Goal: Transaction & Acquisition: Subscribe to service/newsletter

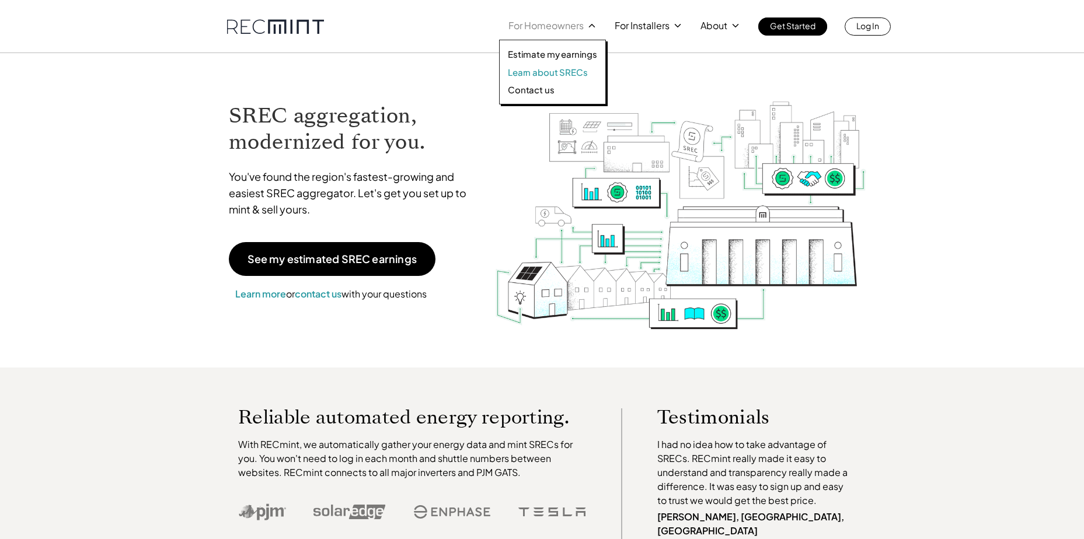
click at [558, 71] on p "Learn about SRECs" at bounding box center [547, 73] width 79 height 12
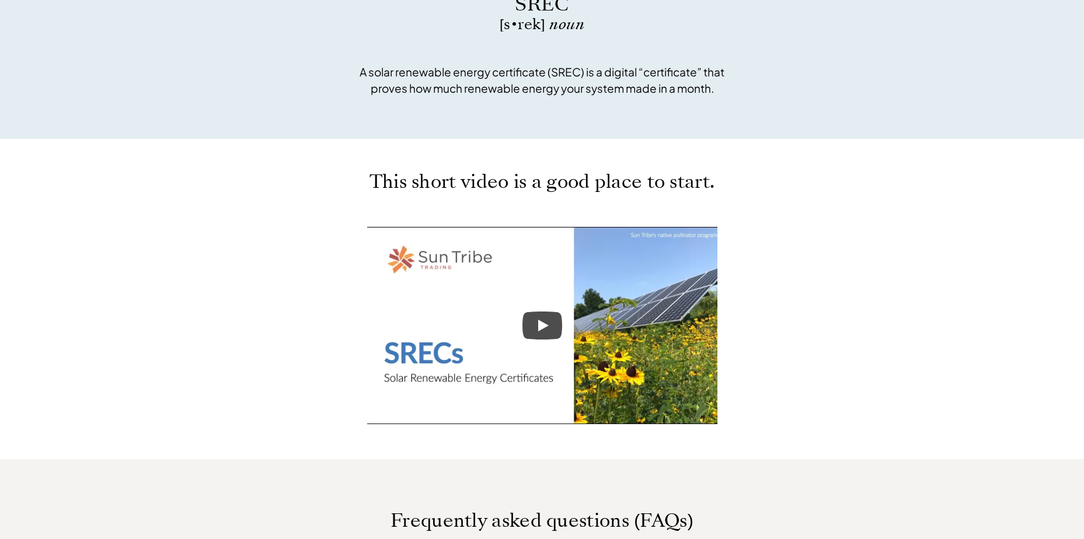
scroll to position [467, 0]
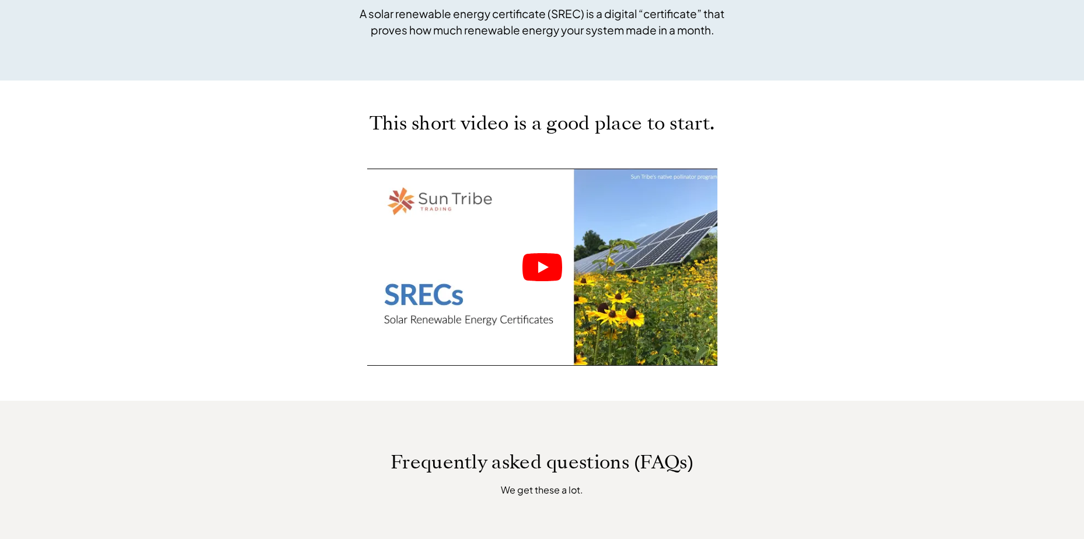
click at [536, 264] on icon "Play" at bounding box center [542, 267] width 40 height 28
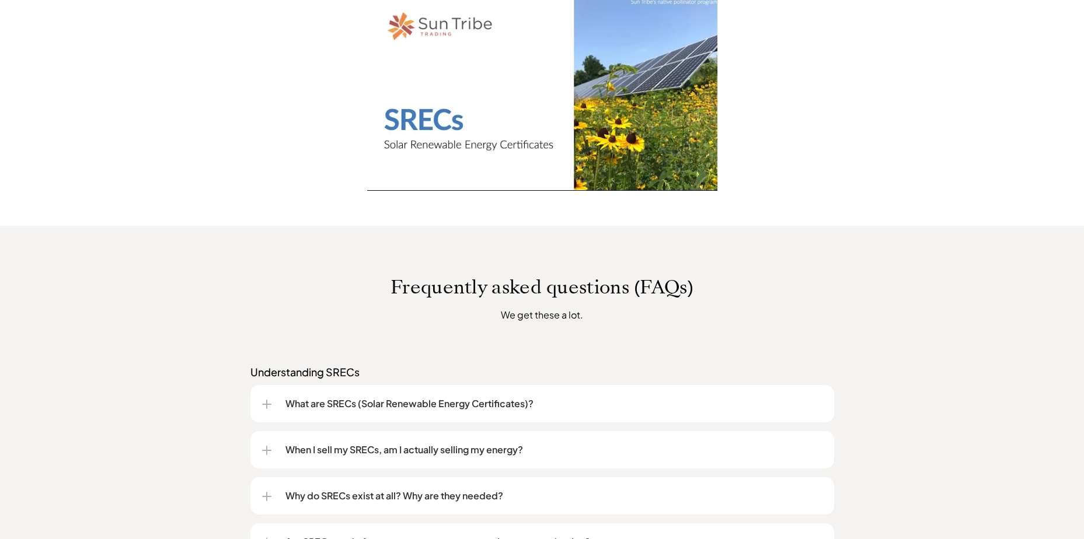
scroll to position [700, 0]
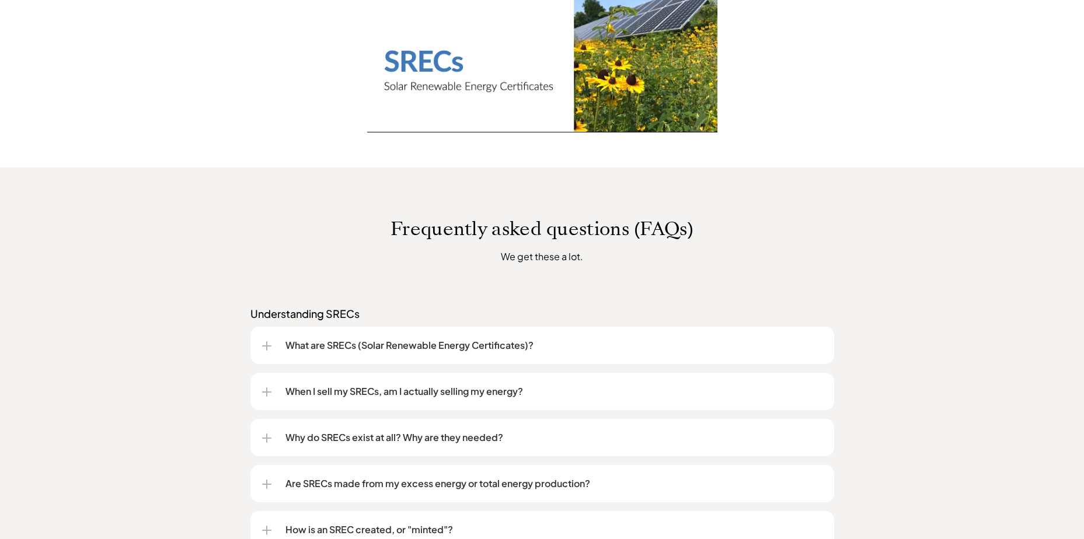
click at [268, 348] on div at bounding box center [266, 345] width 9 height 9
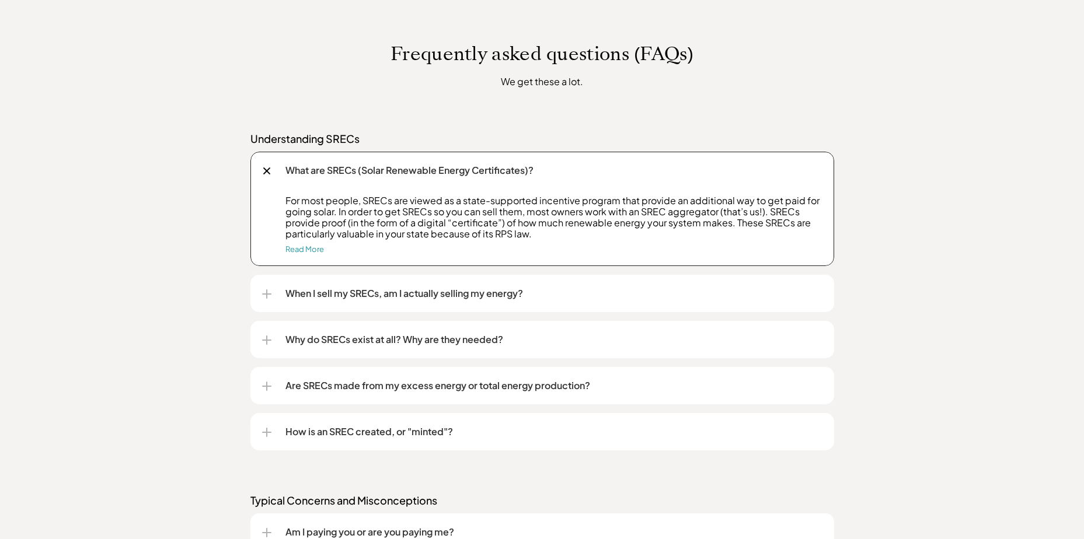
scroll to position [934, 0]
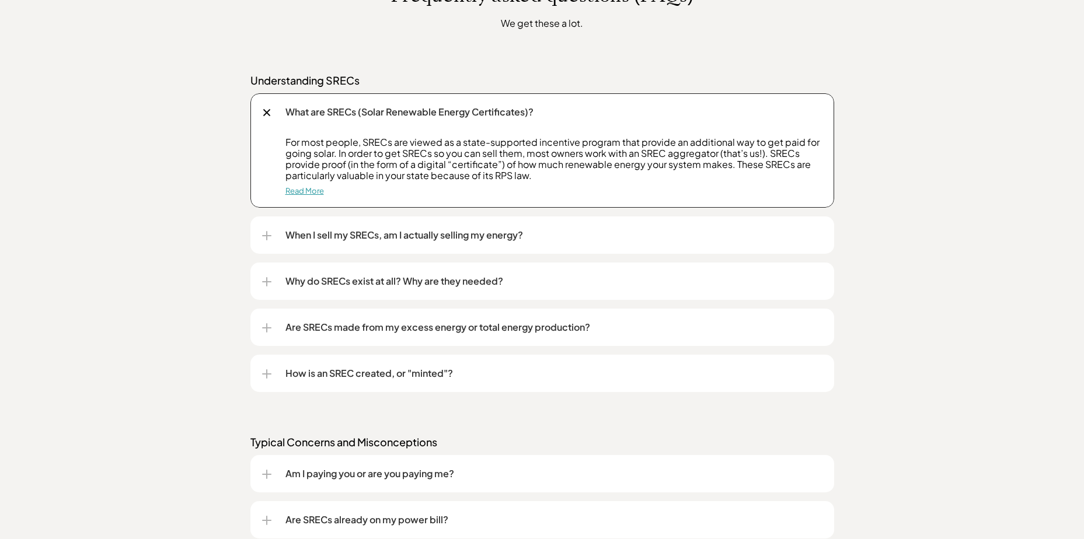
click at [305, 188] on link "Read More" at bounding box center [304, 190] width 39 height 9
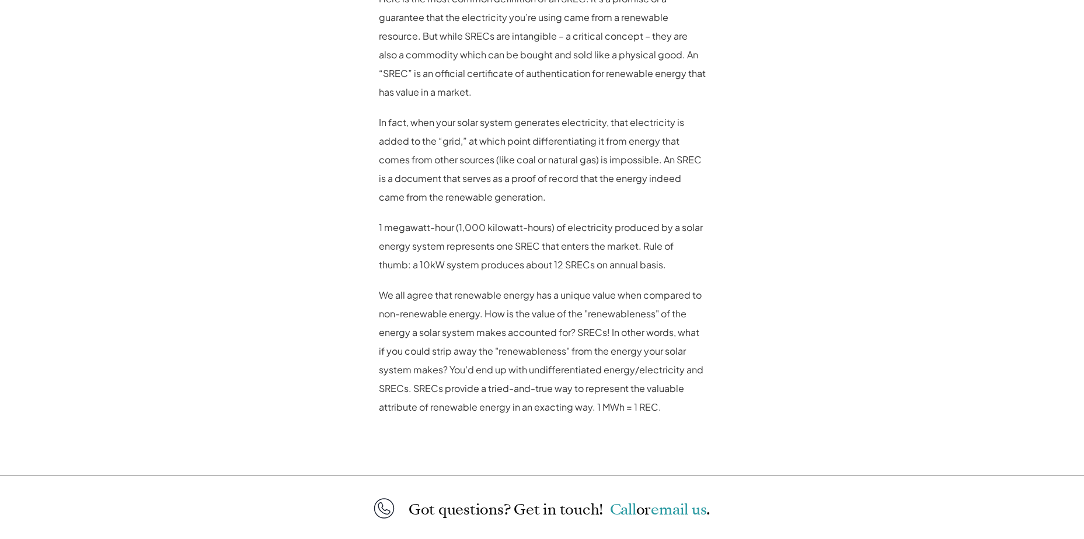
scroll to position [953, 0]
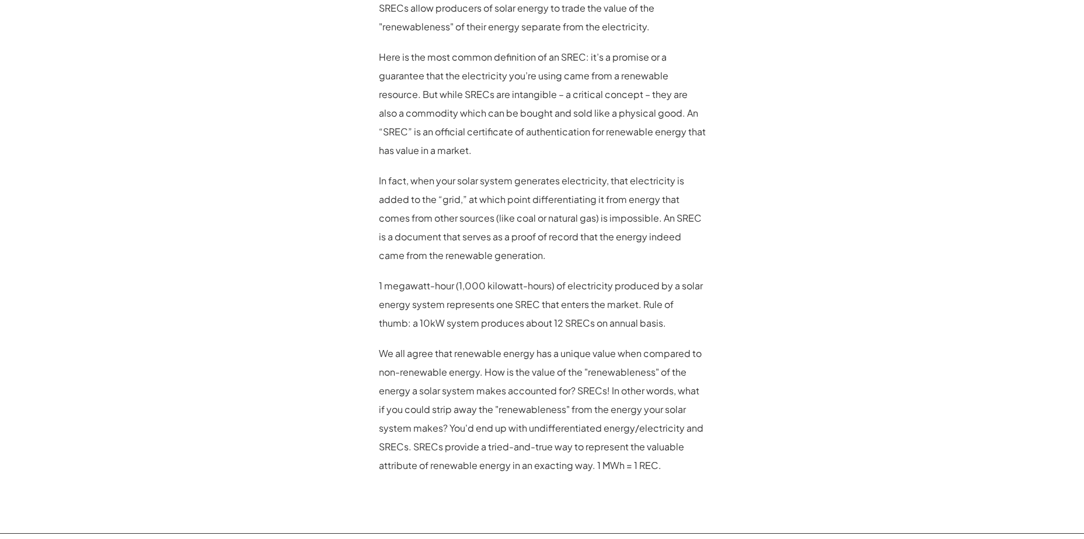
scroll to position [934, 0]
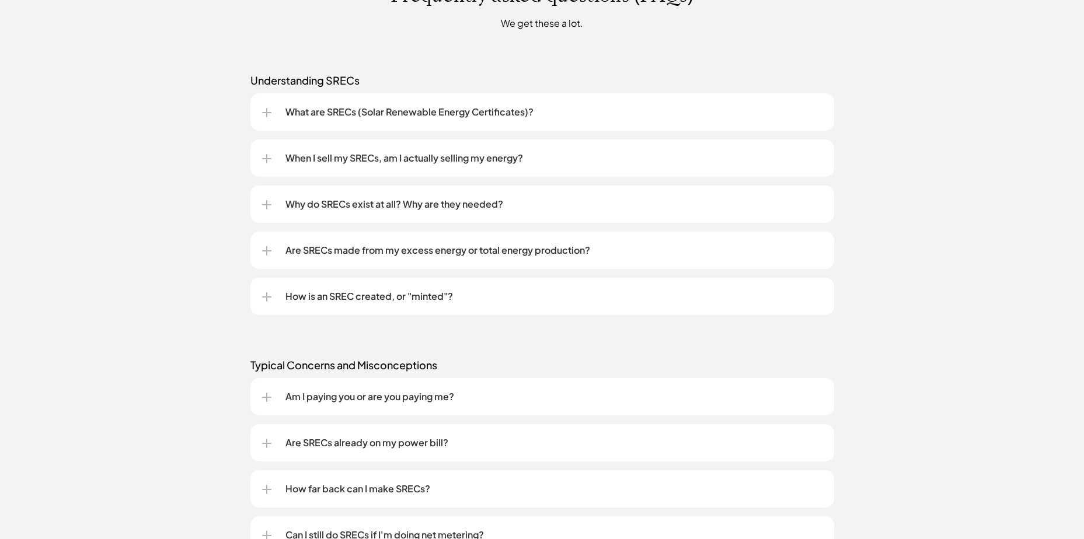
click at [470, 158] on p "When I sell my SRECs, am I actually selling my energy?" at bounding box center [553, 158] width 537 height 14
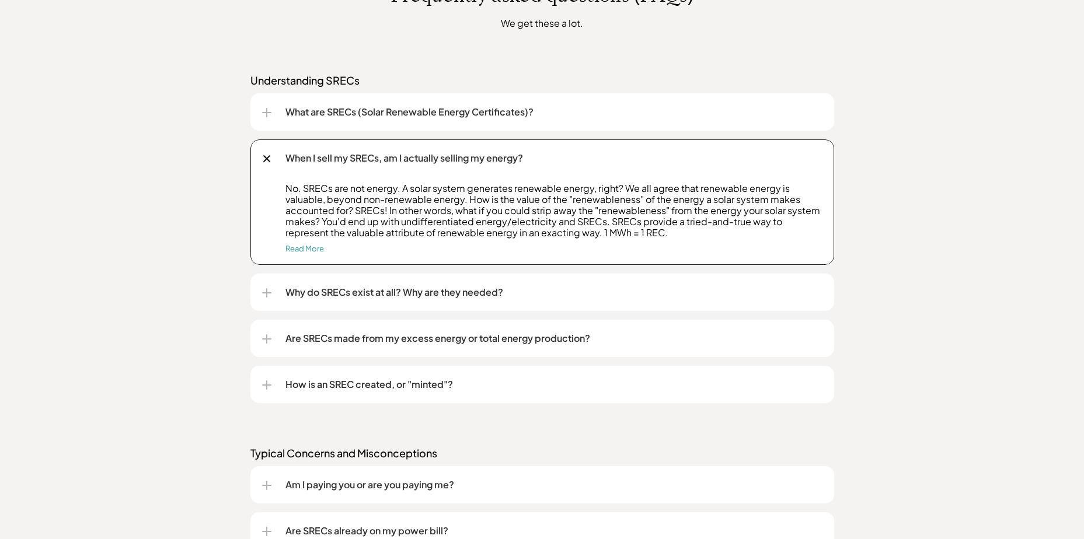
click at [198, 212] on div "Frequently asked questions (FAQs) We get these a lot. Understanding SRECs What …" at bounding box center [542, 514] width 1084 height 1160
click at [267, 158] on div at bounding box center [267, 159] width 8 height 8
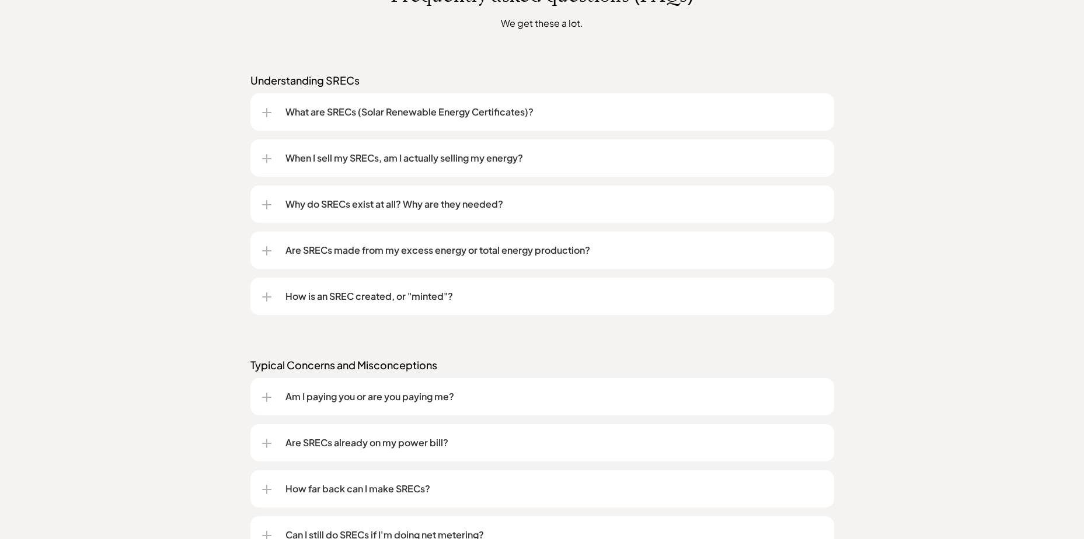
click at [271, 204] on div at bounding box center [266, 204] width 9 height 1
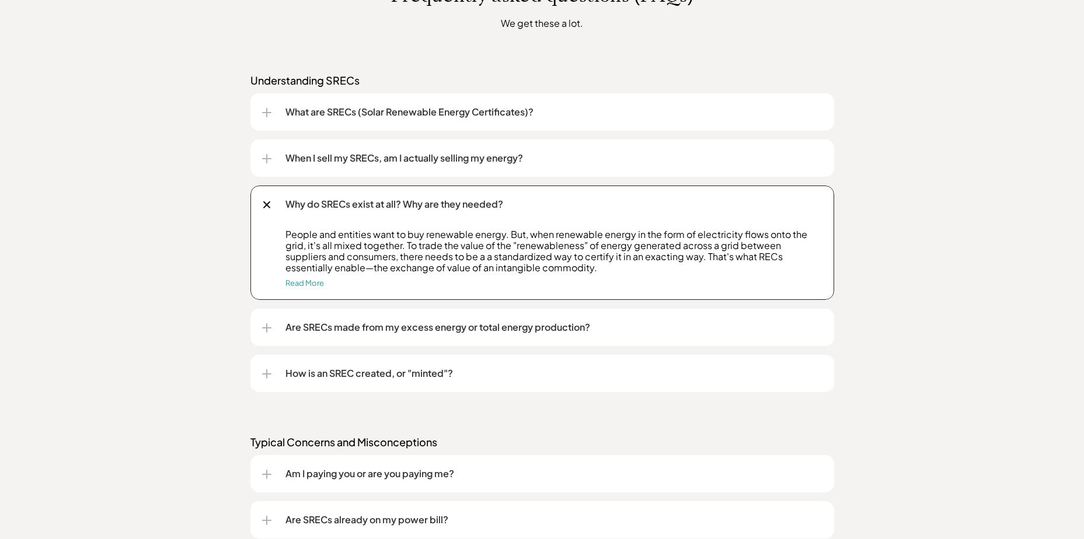
click at [264, 200] on div at bounding box center [266, 204] width 13 height 13
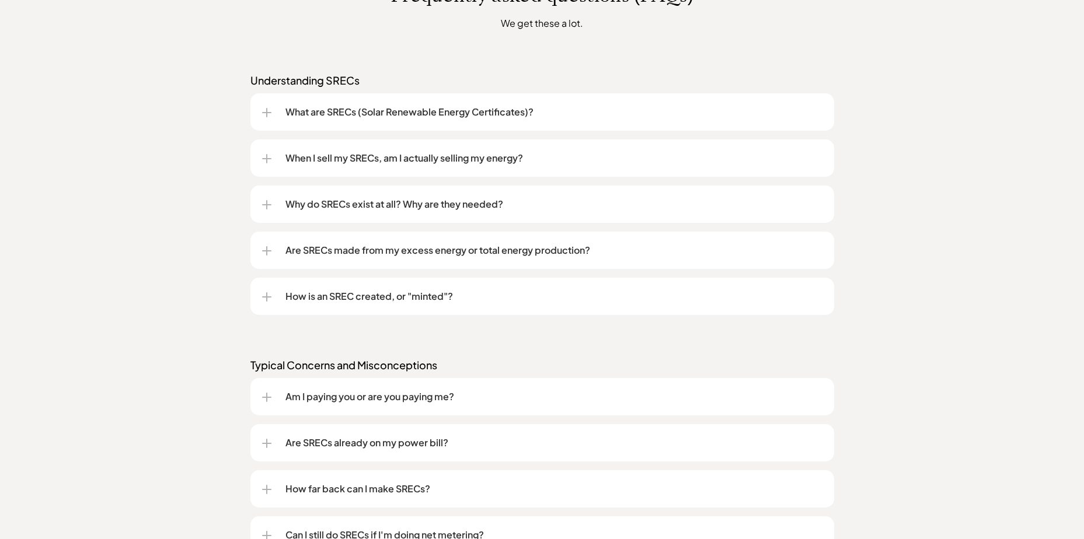
click at [263, 251] on div at bounding box center [266, 250] width 9 height 9
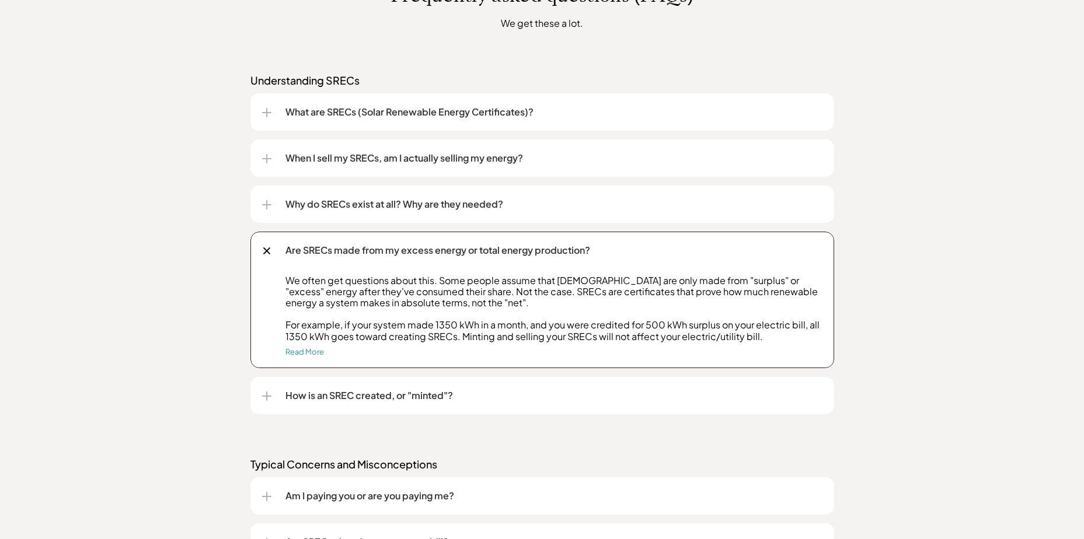
click at [270, 249] on div at bounding box center [266, 250] width 13 height 13
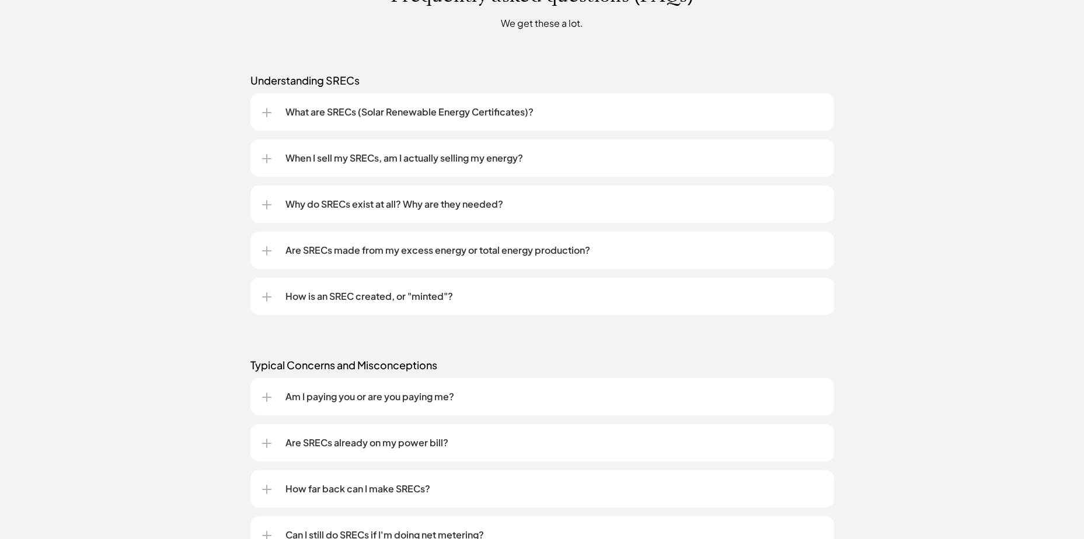
click at [268, 295] on div at bounding box center [266, 296] width 9 height 9
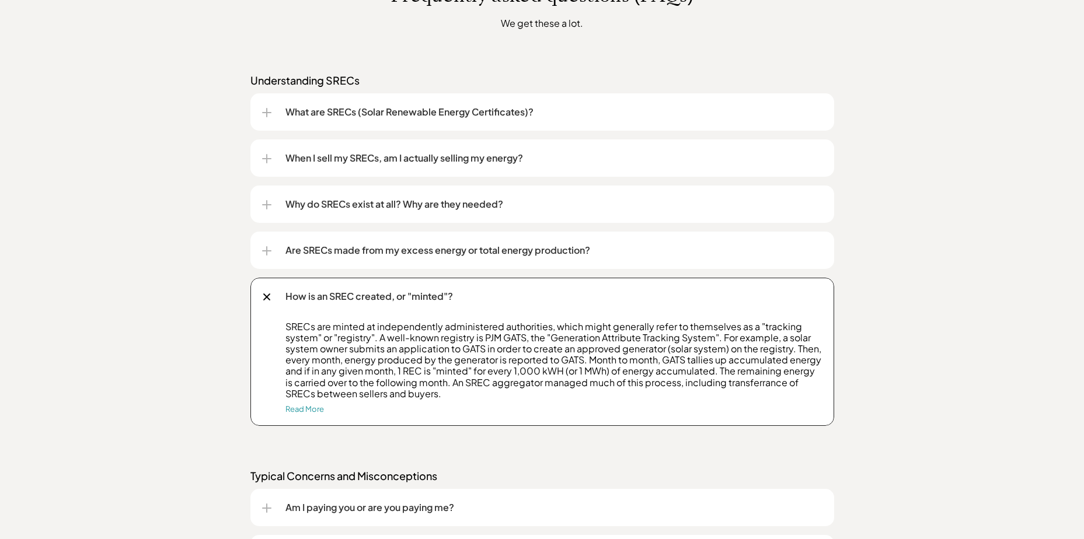
click at [267, 295] on div at bounding box center [267, 297] width 8 height 8
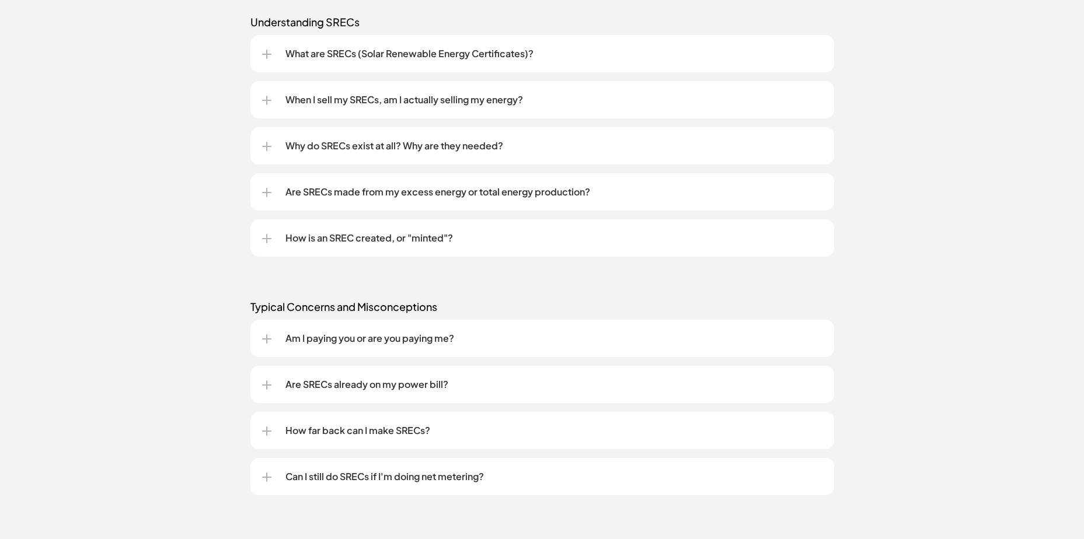
scroll to position [1050, 0]
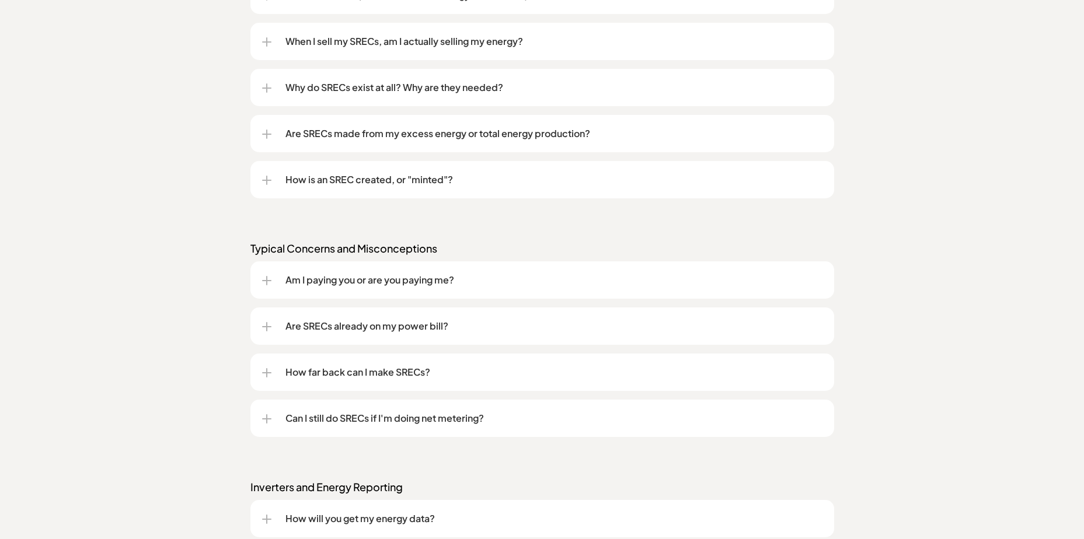
click at [268, 281] on div at bounding box center [266, 280] width 9 height 1
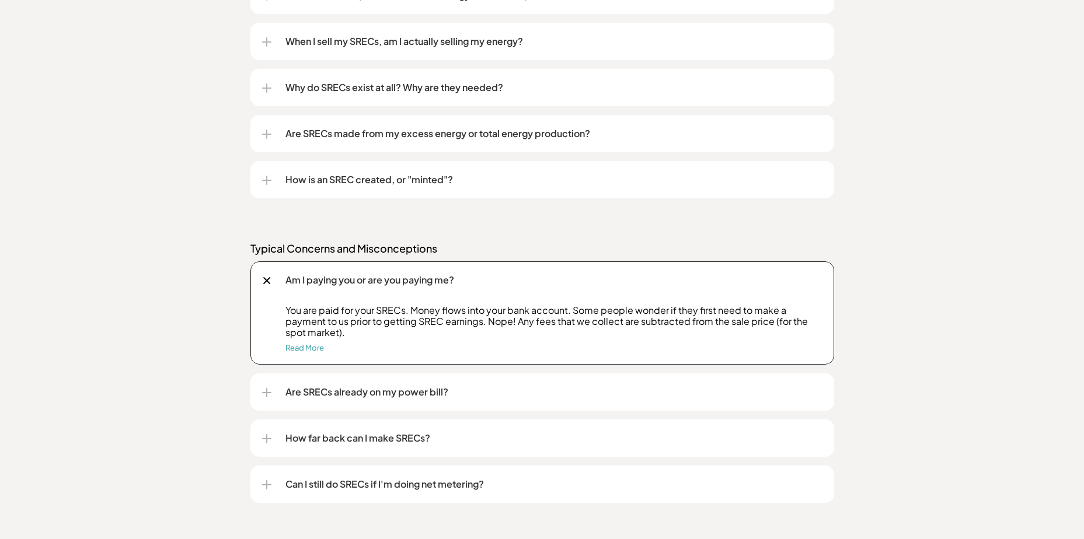
click at [263, 278] on div at bounding box center [267, 281] width 8 height 8
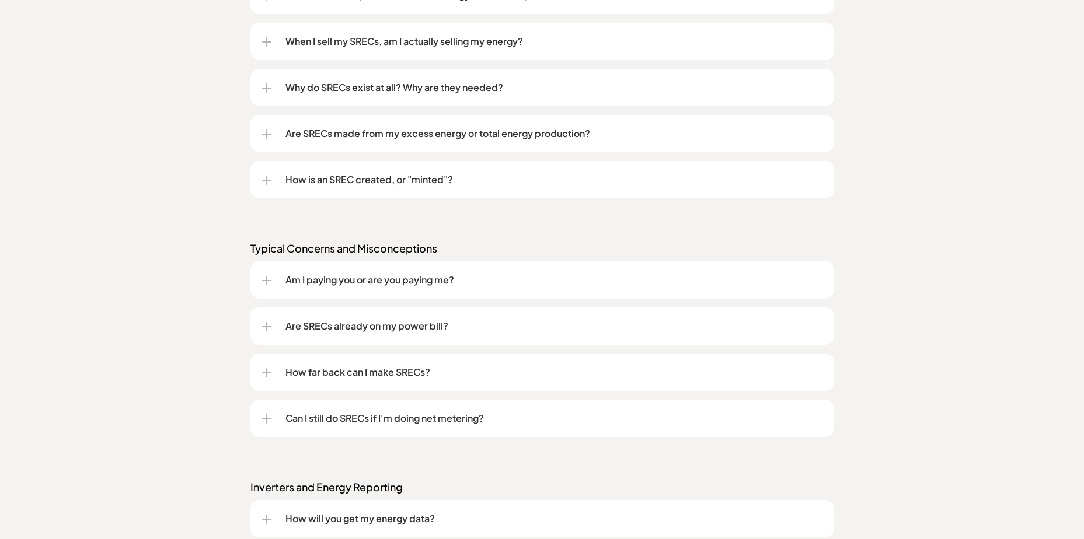
click at [268, 324] on div at bounding box center [266, 326] width 9 height 9
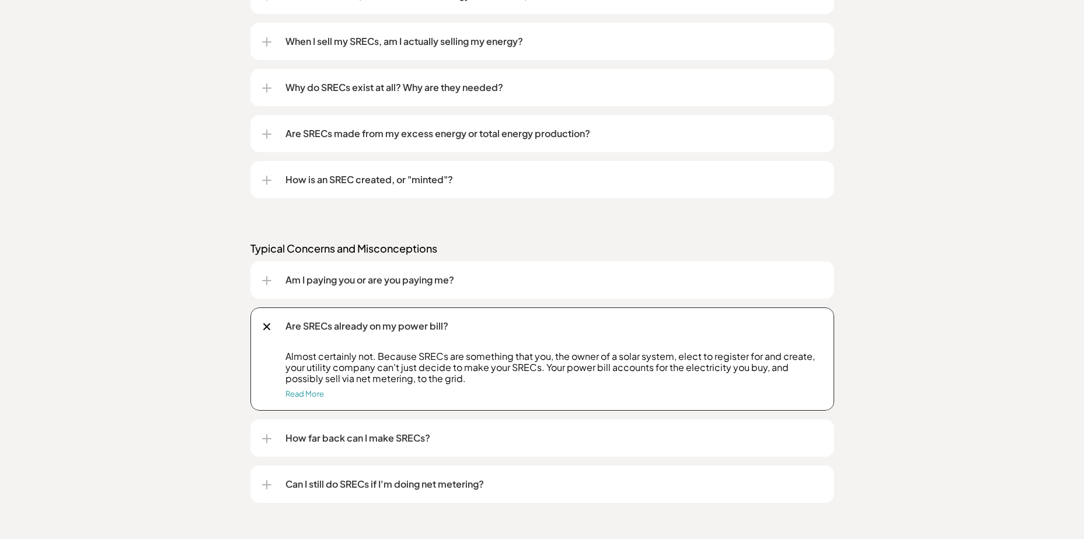
click at [267, 326] on div at bounding box center [267, 327] width 8 height 8
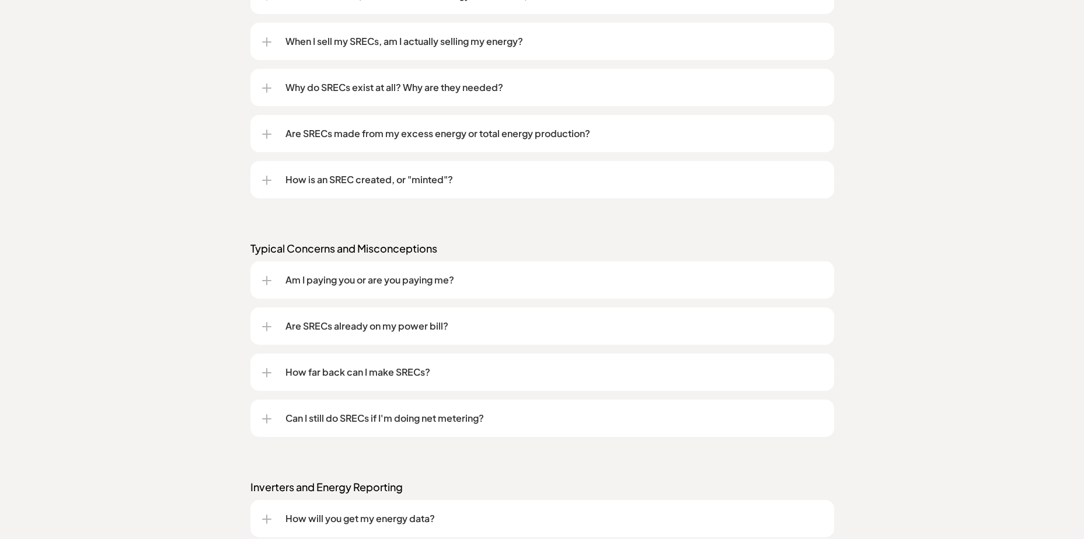
click at [268, 369] on div at bounding box center [266, 372] width 9 height 9
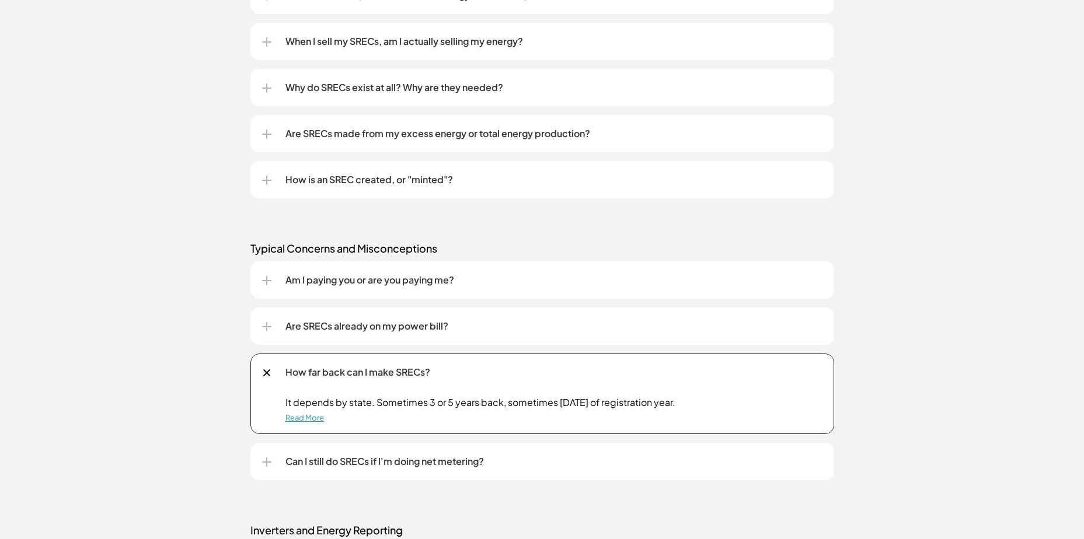
click at [301, 420] on link "Read More" at bounding box center [304, 417] width 39 height 9
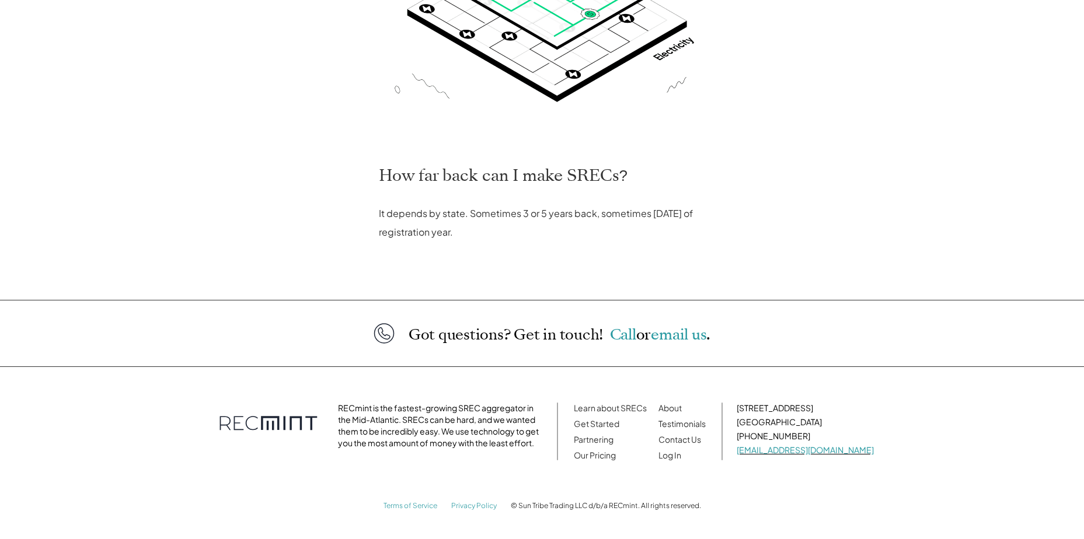
scroll to position [166, 0]
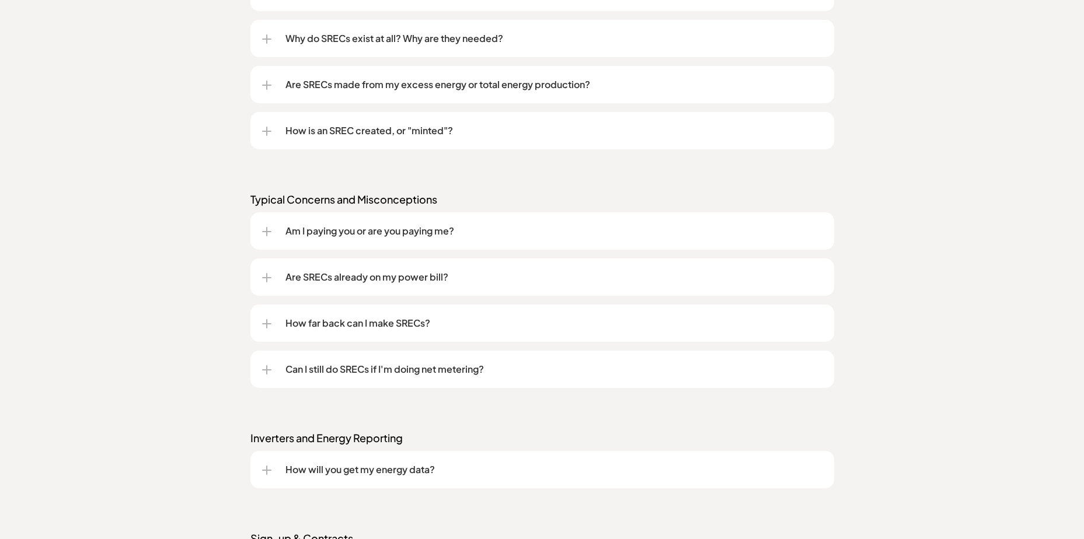
scroll to position [1158, 0]
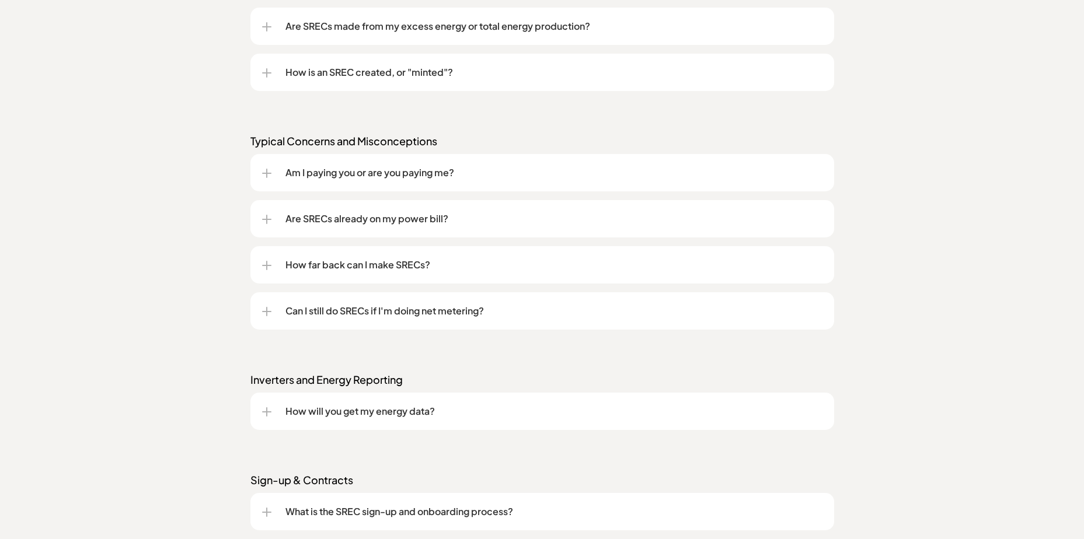
click at [310, 311] on p "Can I still do SRECs if I'm doing net metering?" at bounding box center [553, 311] width 537 height 14
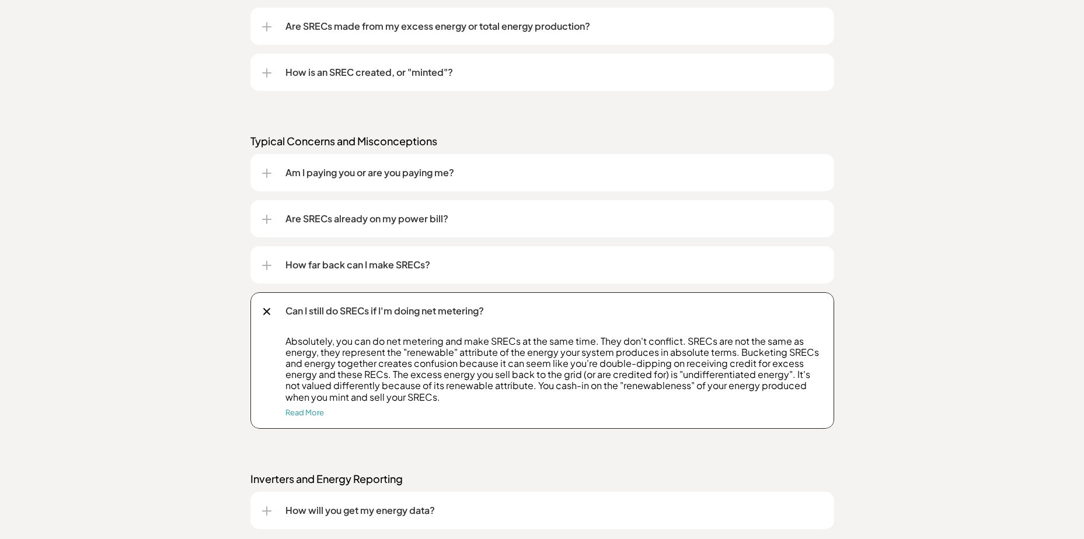
click at [270, 309] on div at bounding box center [267, 312] width 8 height 8
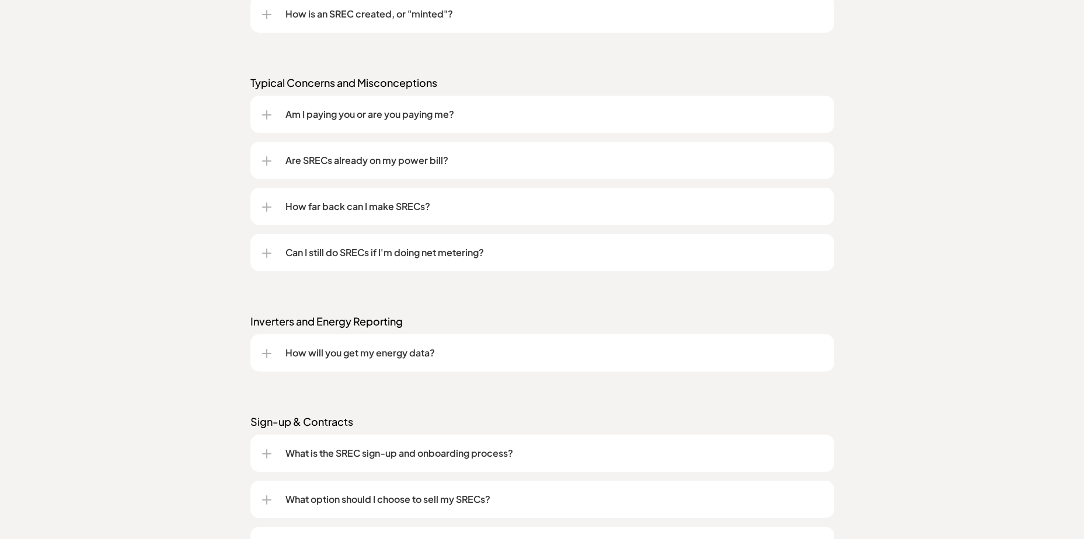
scroll to position [1274, 0]
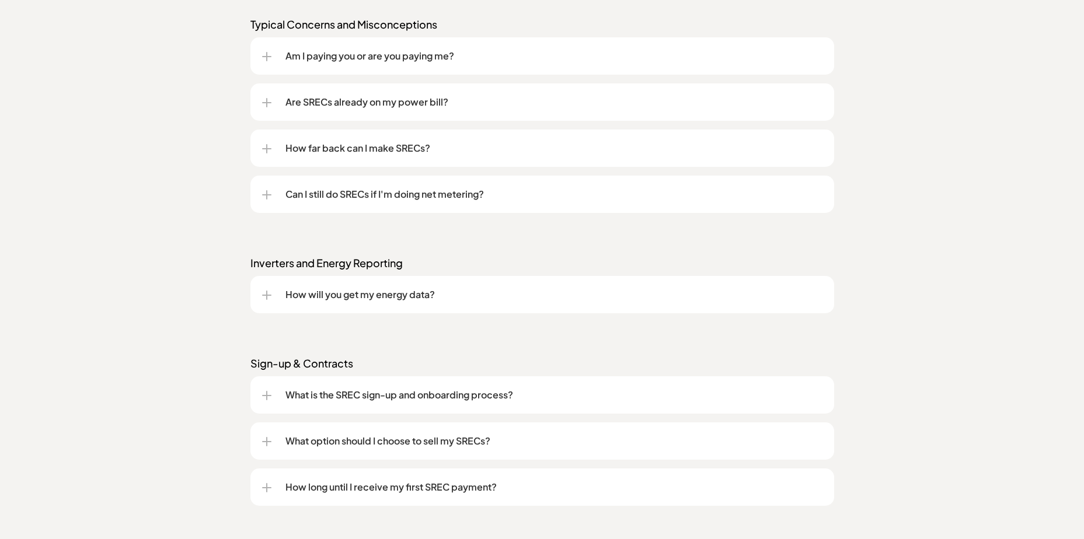
click at [298, 296] on p "How will you get my energy data?" at bounding box center [553, 295] width 537 height 14
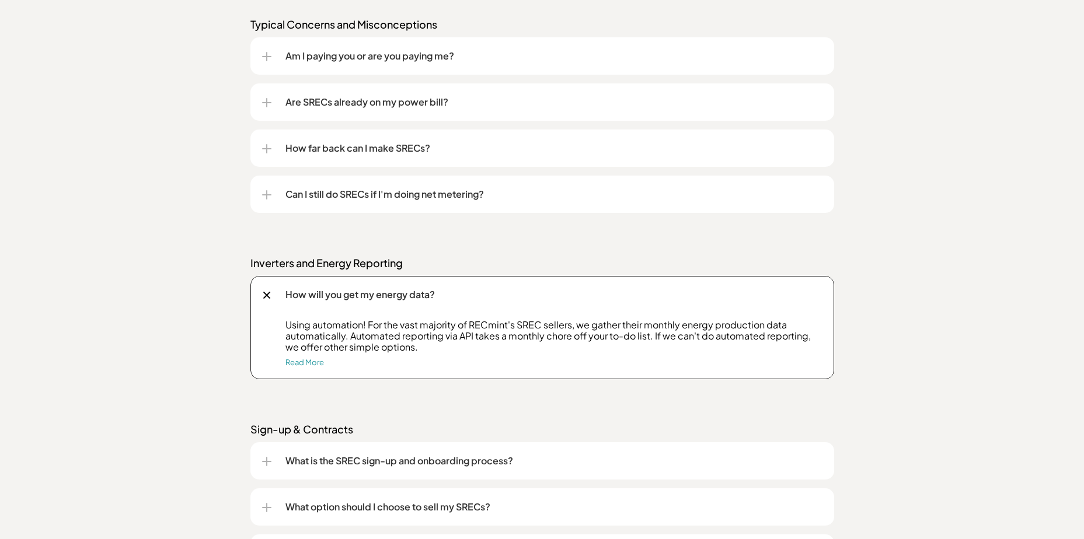
click at [263, 294] on div at bounding box center [266, 294] width 13 height 13
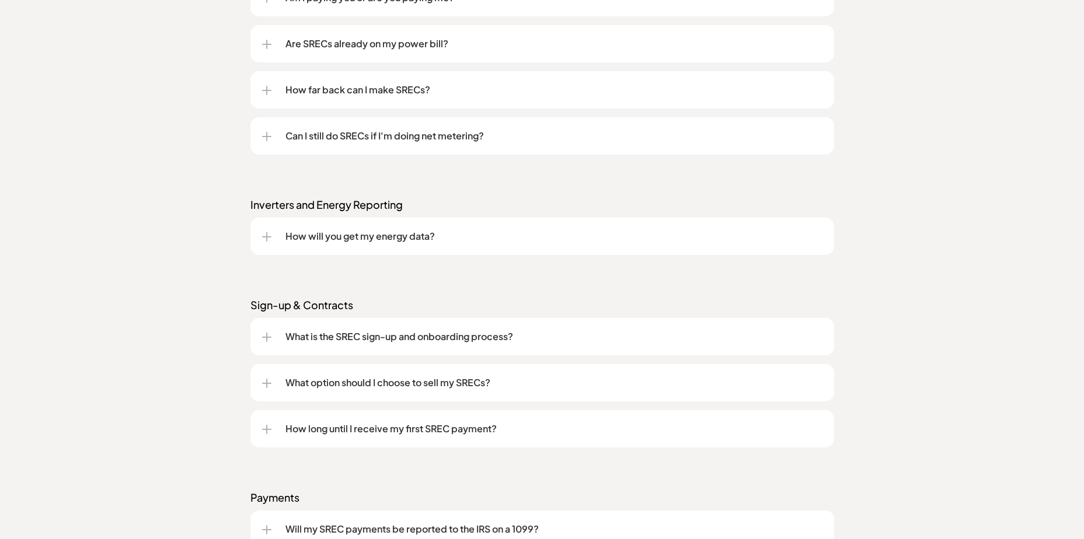
scroll to position [1391, 0]
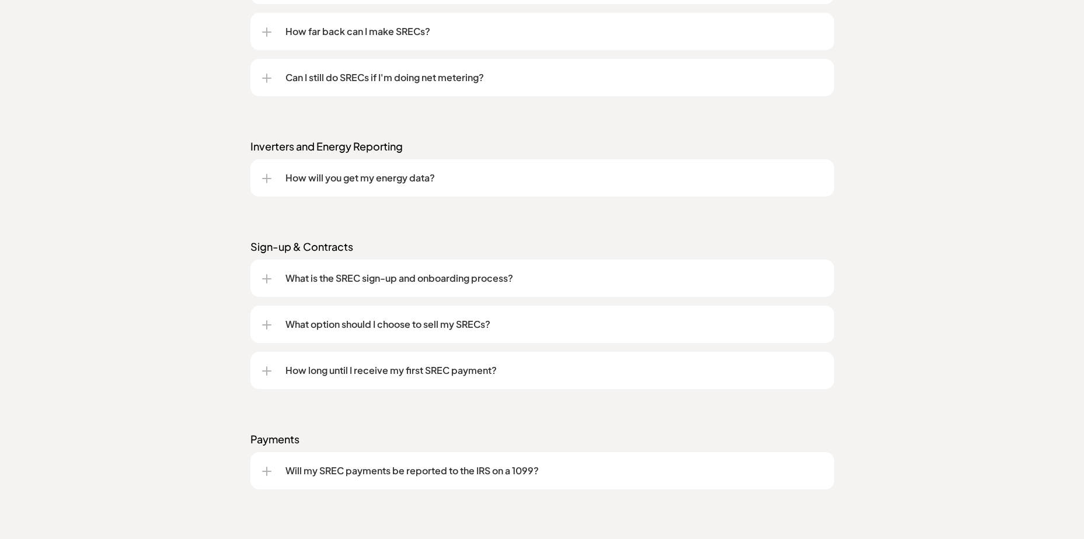
click at [270, 281] on div at bounding box center [266, 278] width 9 height 9
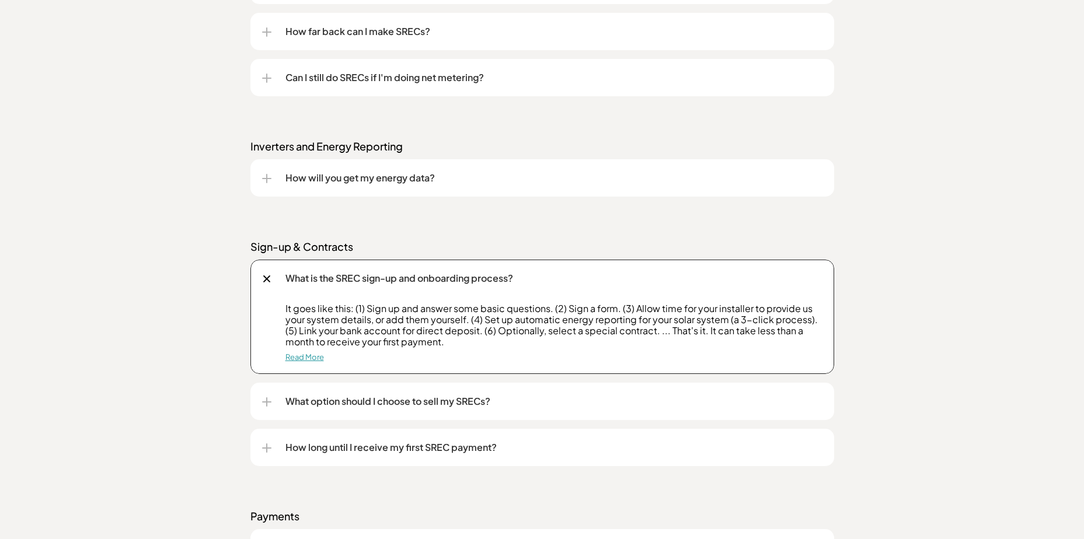
click at [302, 357] on link "Read More" at bounding box center [304, 356] width 39 height 9
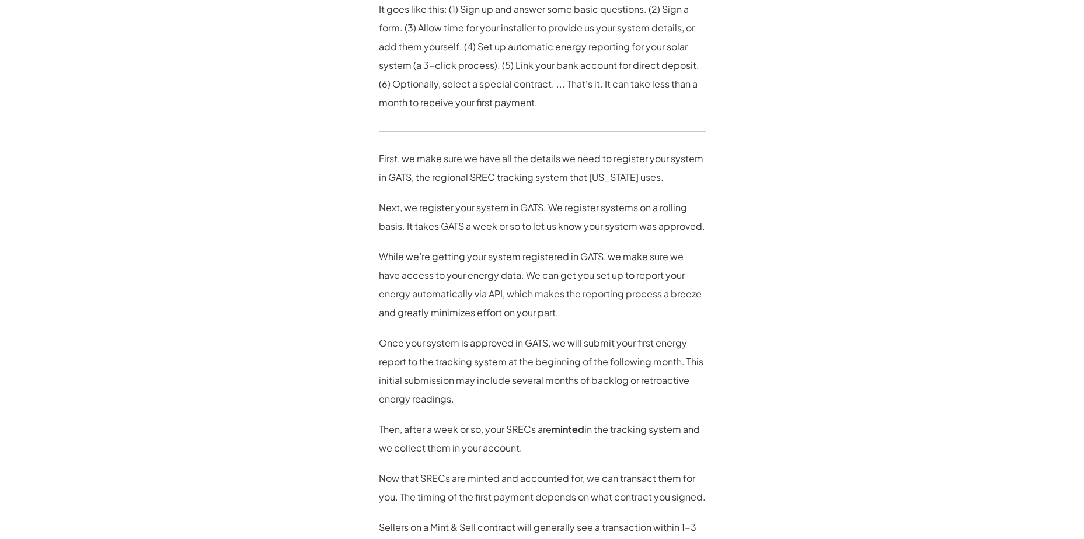
scroll to position [408, 0]
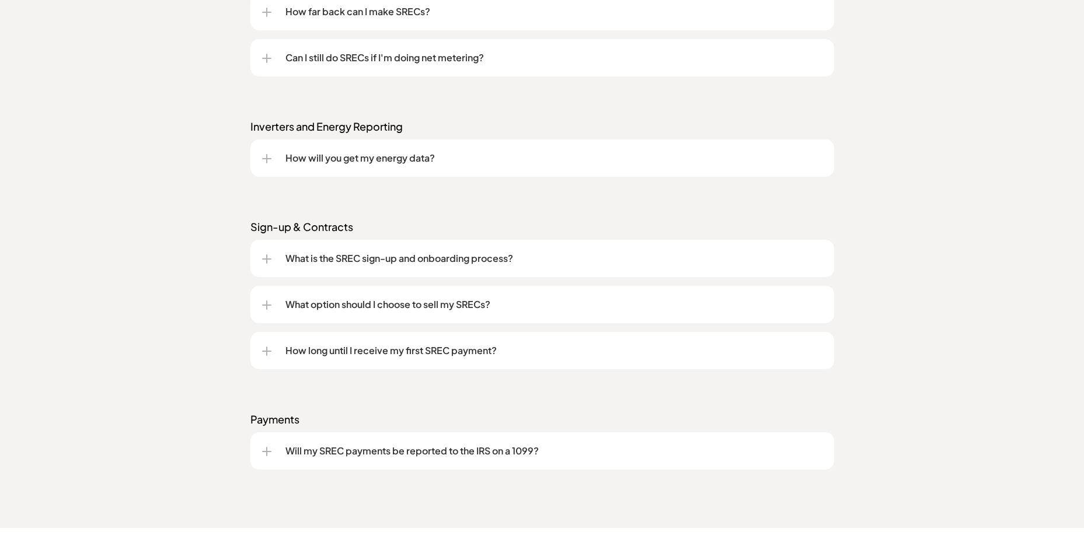
scroll to position [1469, 0]
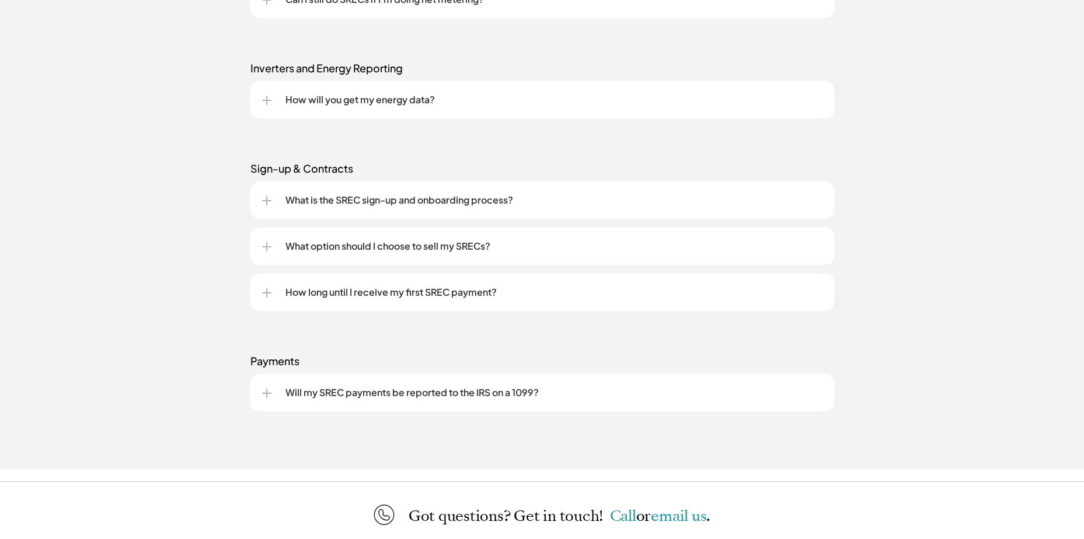
click at [265, 247] on div at bounding box center [266, 246] width 9 height 9
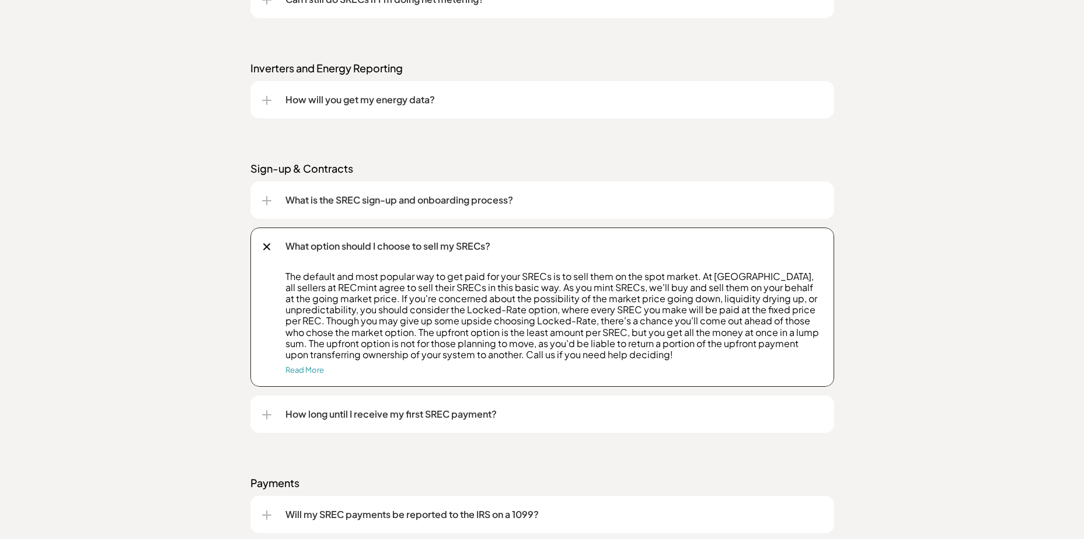
click at [264, 245] on div at bounding box center [267, 247] width 8 height 8
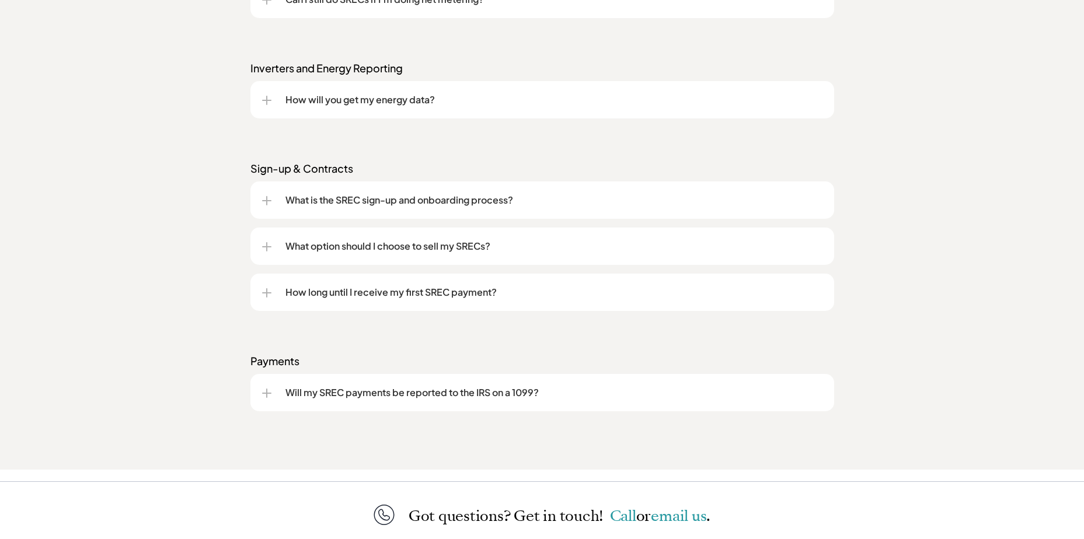
click at [263, 293] on div at bounding box center [266, 292] width 9 height 9
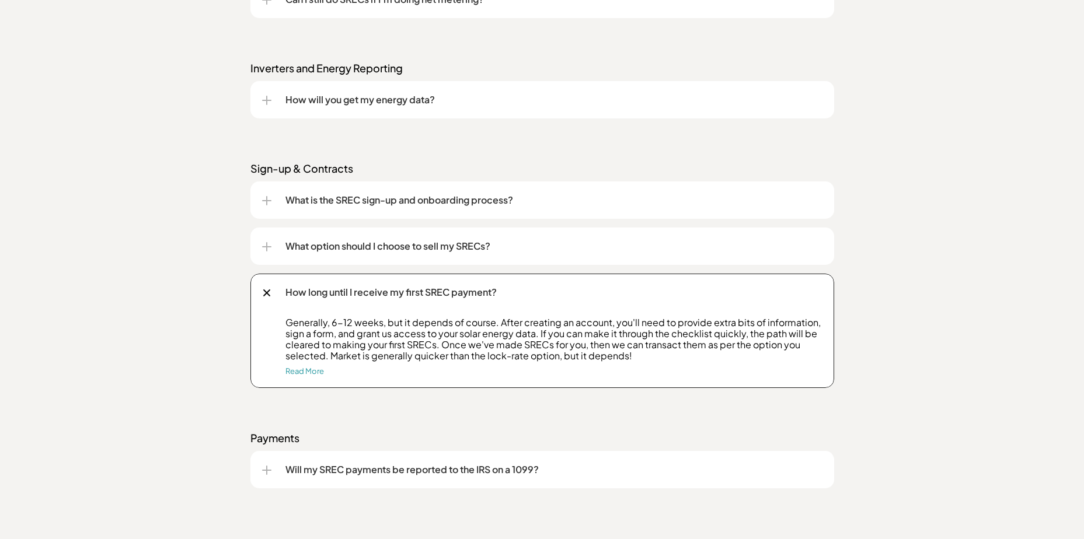
click at [265, 293] on div at bounding box center [267, 293] width 8 height 8
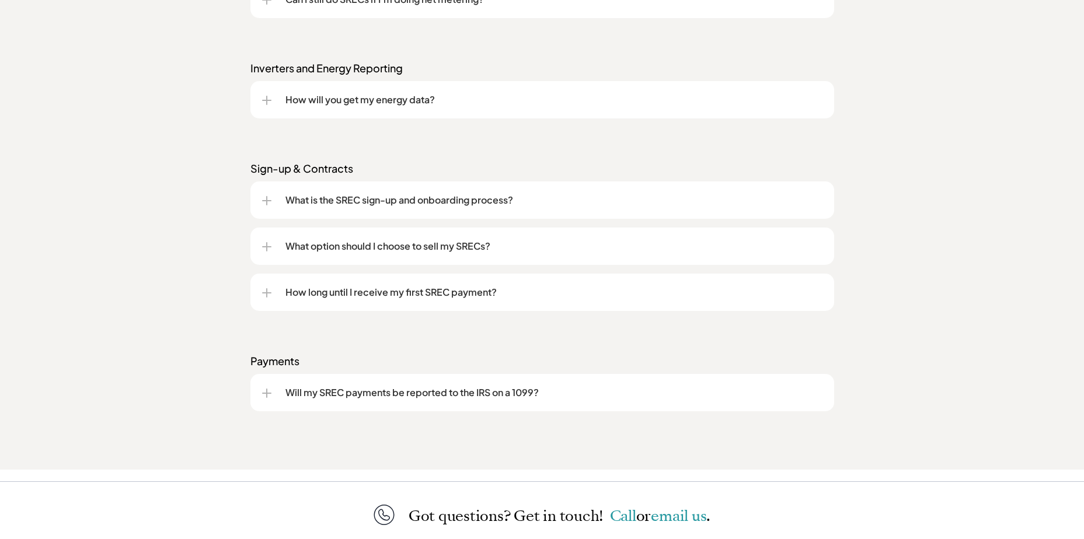
scroll to position [1528, 0]
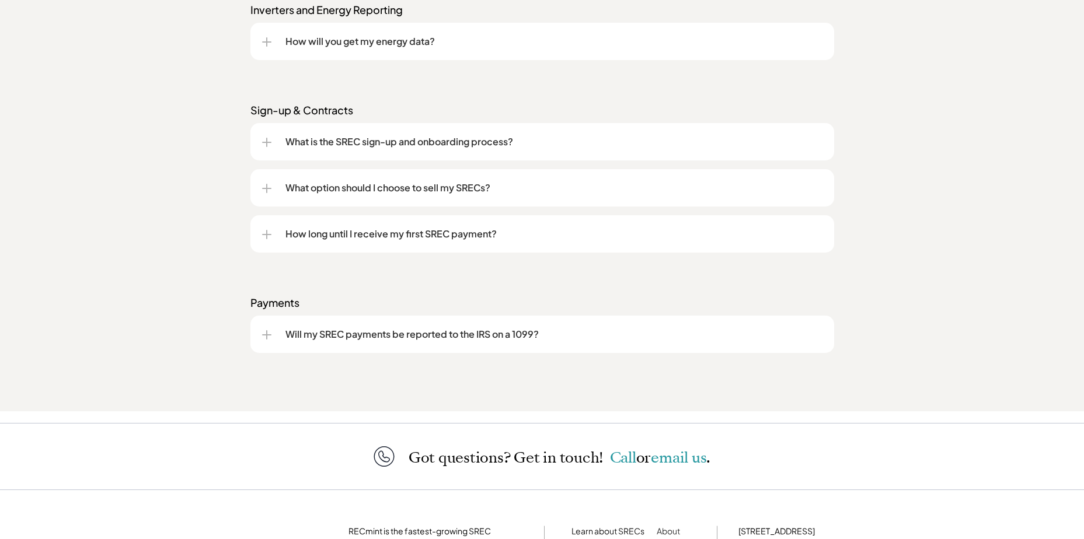
click at [264, 336] on div at bounding box center [266, 334] width 9 height 9
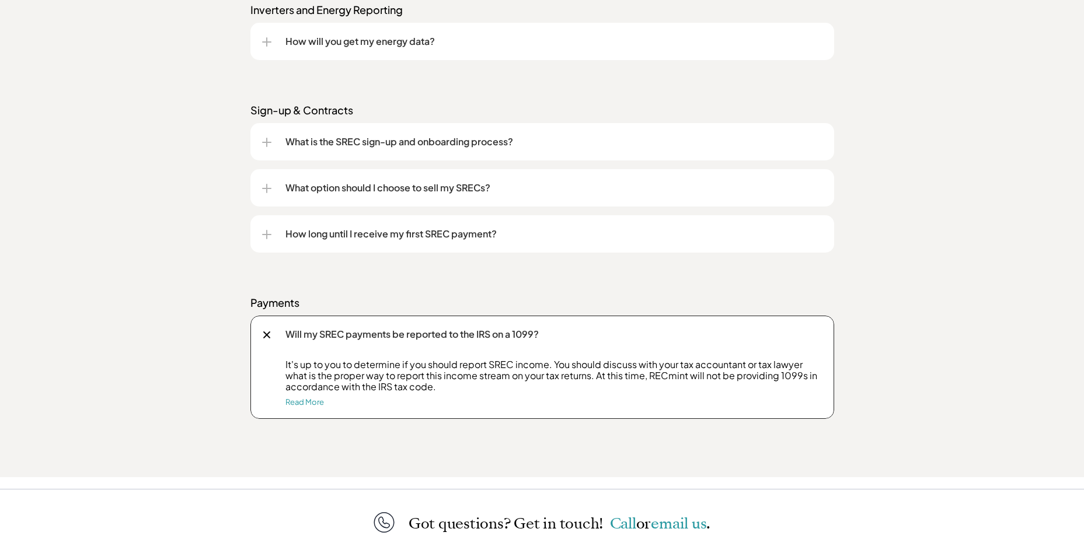
click at [265, 331] on div at bounding box center [266, 334] width 13 height 13
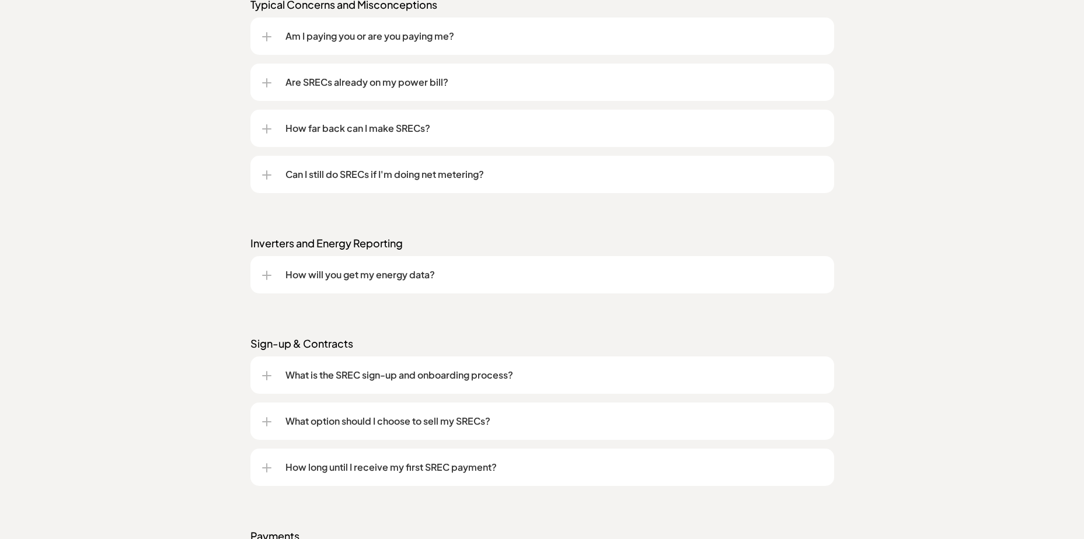
scroll to position [1061, 0]
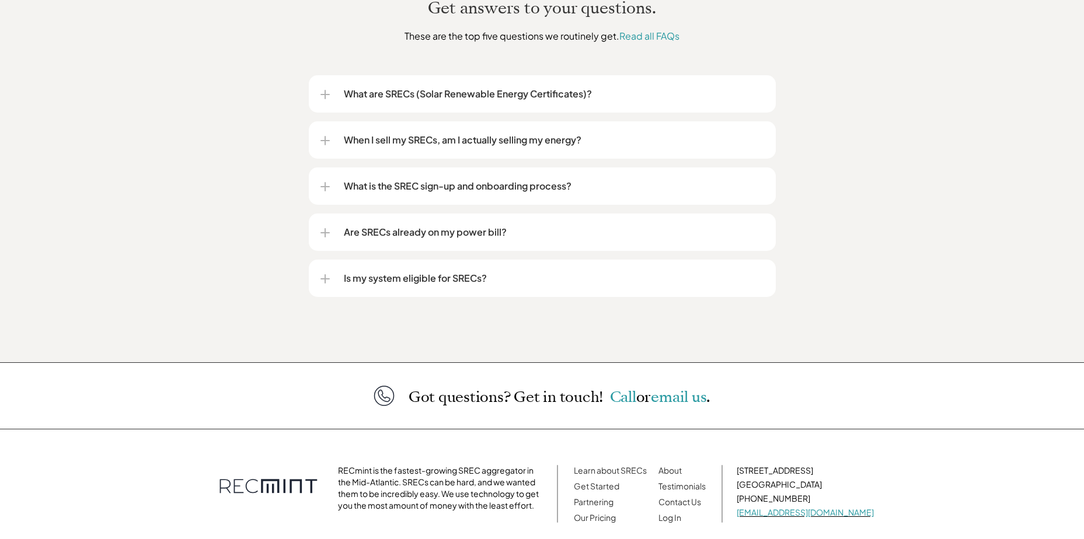
scroll to position [1507, 0]
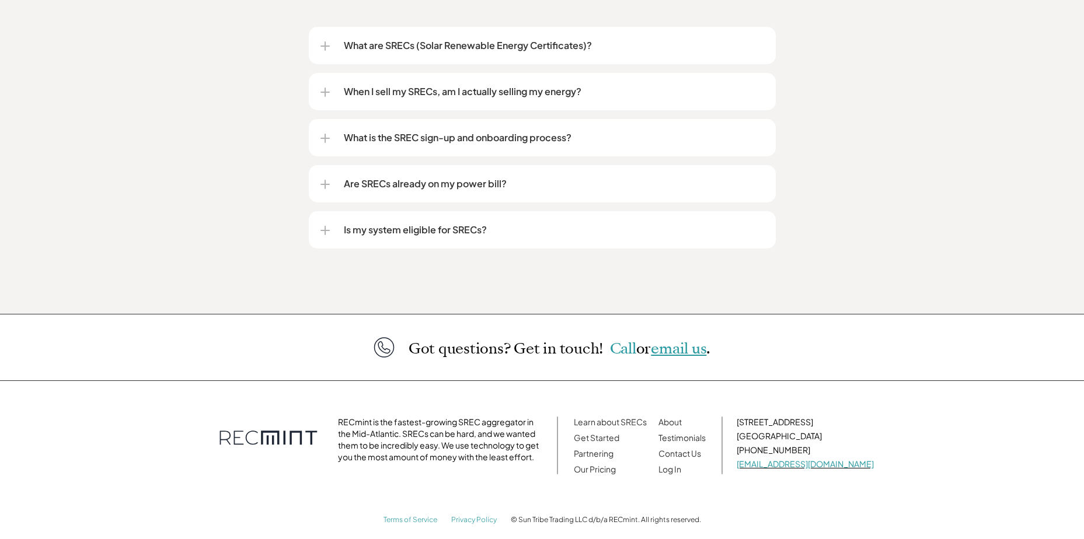
click at [687, 338] on span "email us" at bounding box center [678, 348] width 55 height 20
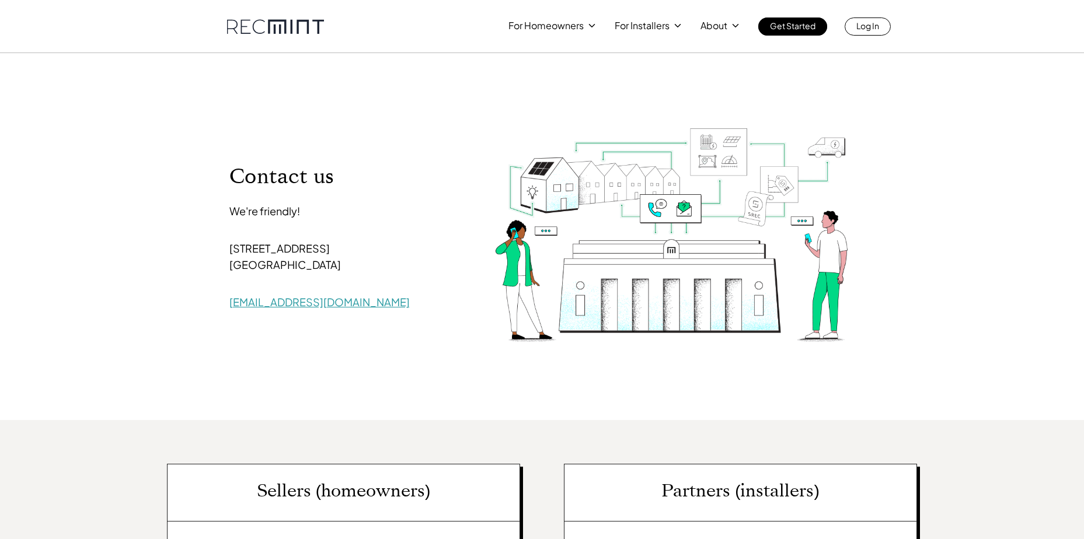
click at [291, 303] on link "[EMAIL_ADDRESS][DOMAIN_NAME]" at bounding box center [319, 301] width 180 height 13
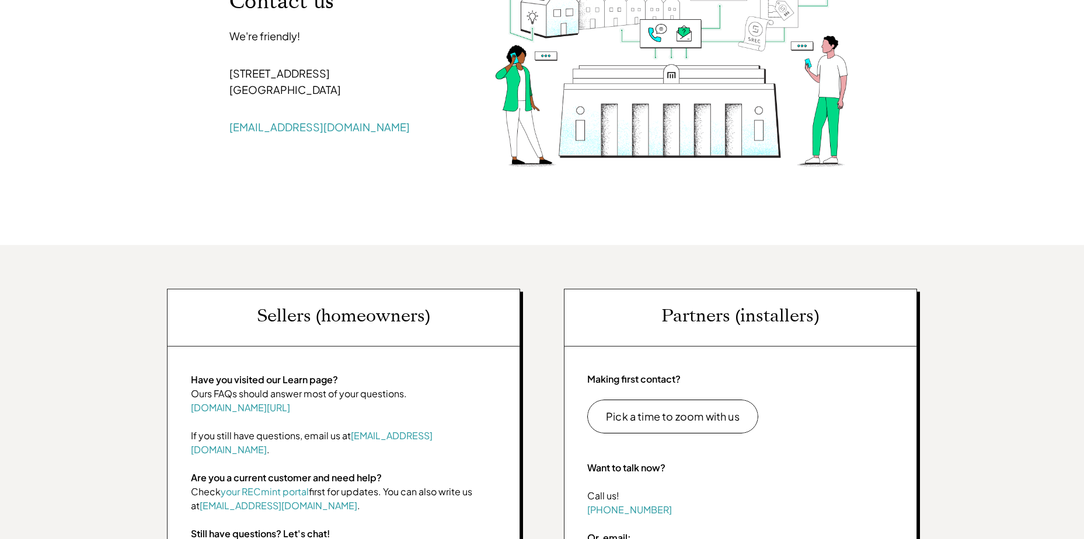
scroll to position [292, 0]
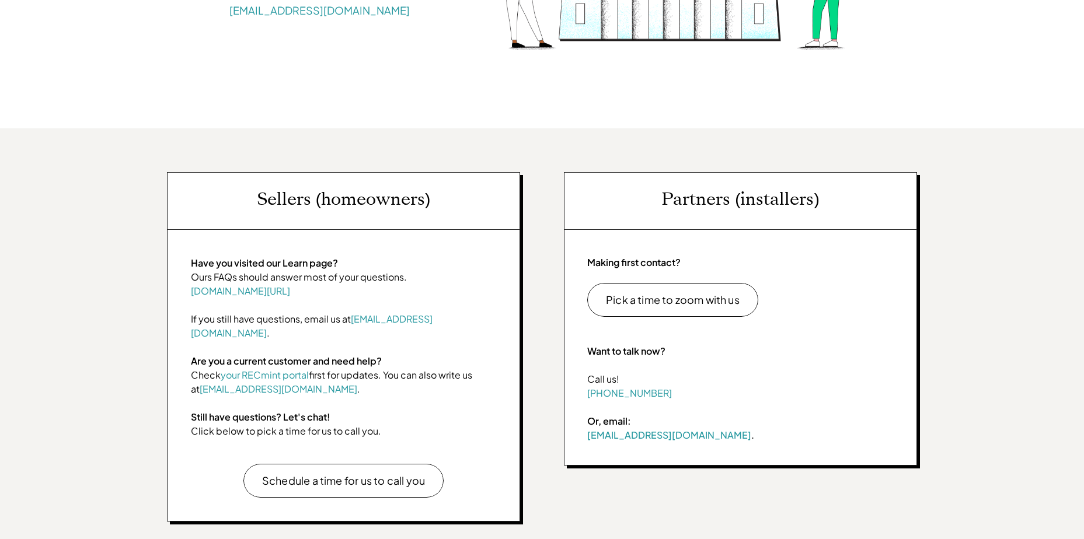
scroll to position [567, 0]
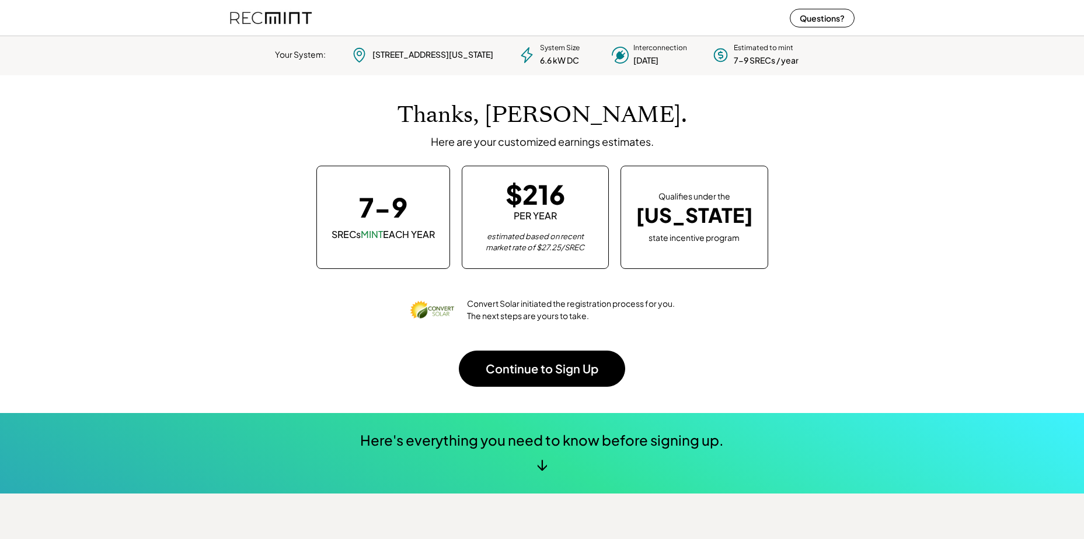
scroll to position [164, 326]
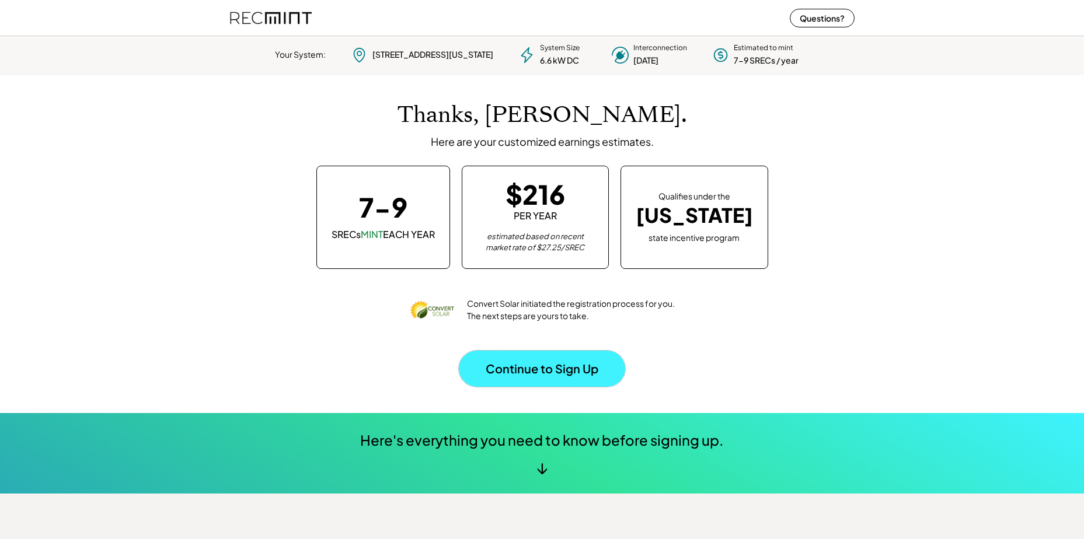
click at [567, 375] on button "Continue to Sign Up" at bounding box center [542, 369] width 166 height 36
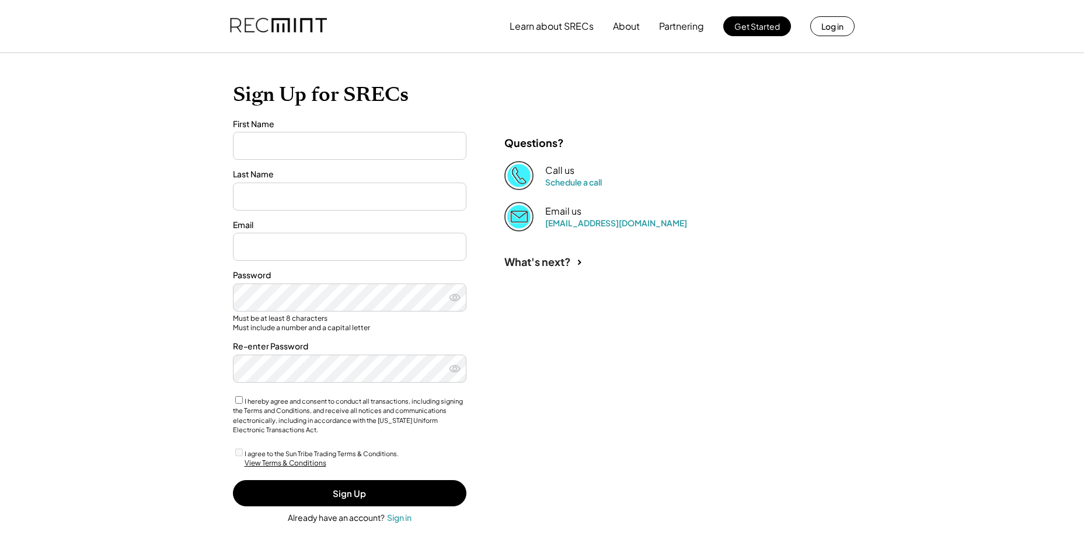
type input "*****"
type input "*******"
type input "**********"
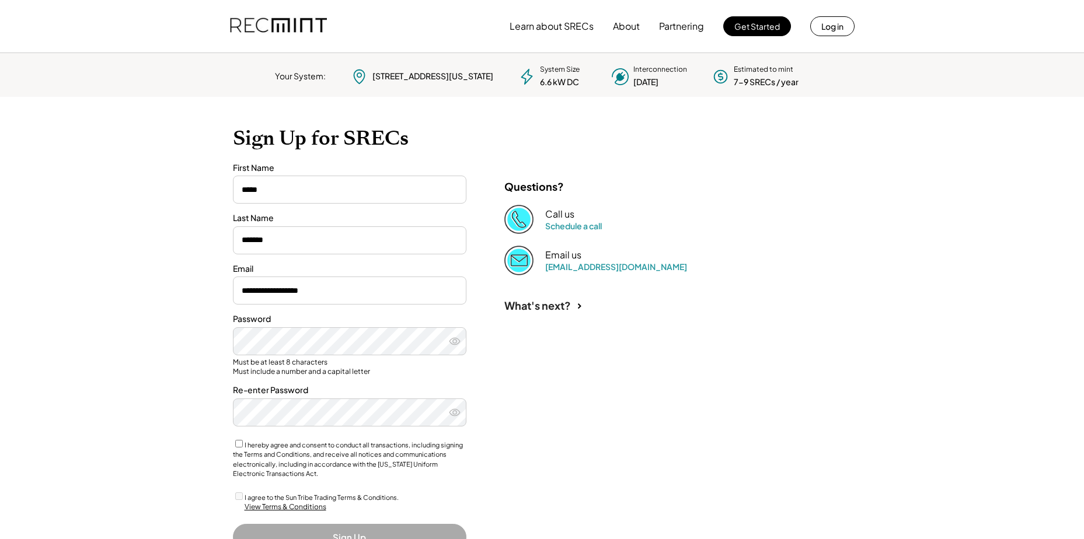
scroll to position [58, 0]
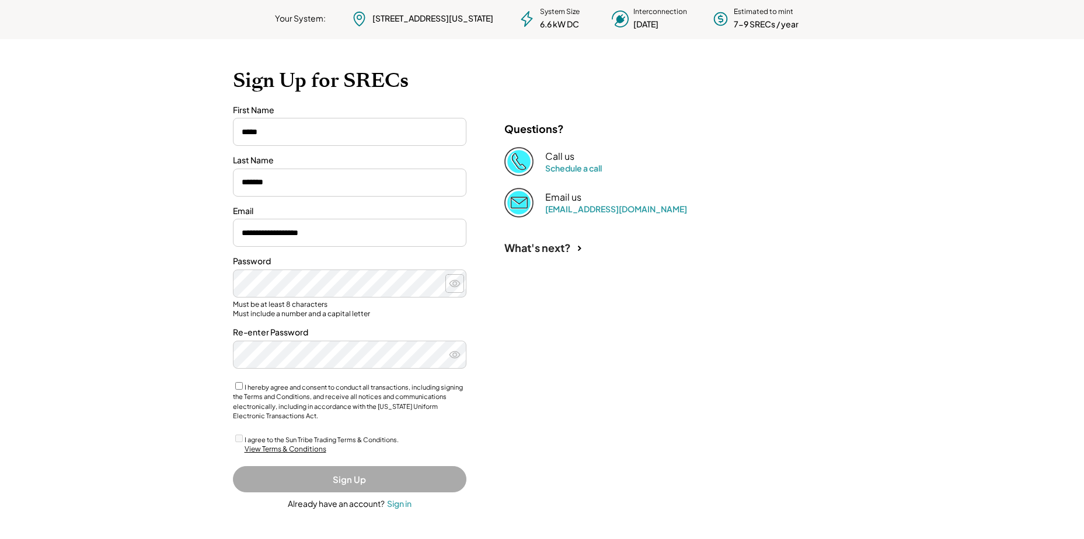
click at [461, 284] on button at bounding box center [455, 284] width 18 height 18
click at [457, 356] on icon at bounding box center [455, 355] width 12 height 12
click at [457, 286] on icon at bounding box center [455, 284] width 12 height 12
click at [457, 353] on icon at bounding box center [455, 355] width 12 height 12
click at [240, 380] on div "I hereby agree and consent to conduct all transactions, including signing the T…" at bounding box center [349, 400] width 233 height 41
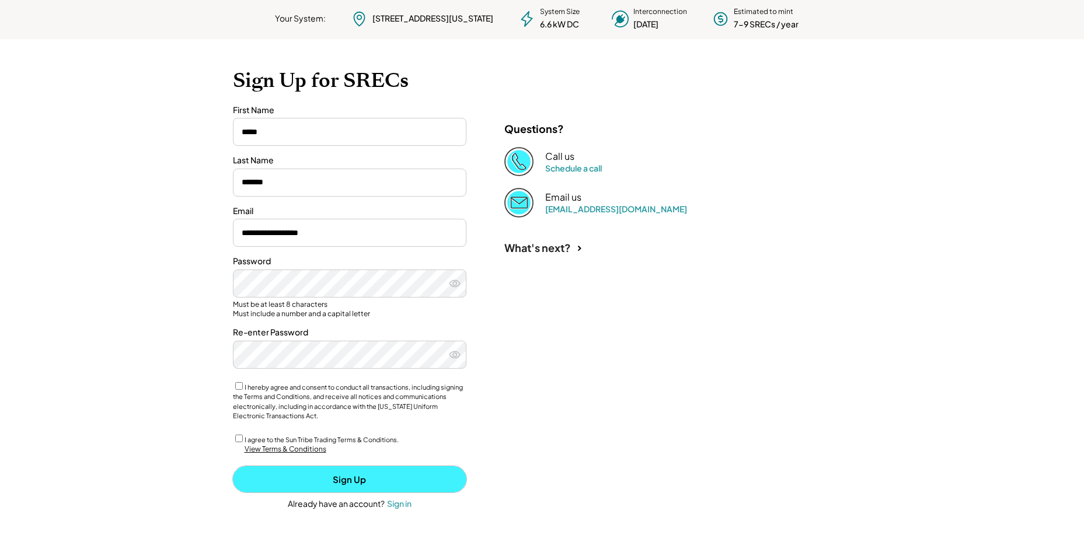
click at [338, 480] on button "Sign Up" at bounding box center [349, 479] width 233 height 26
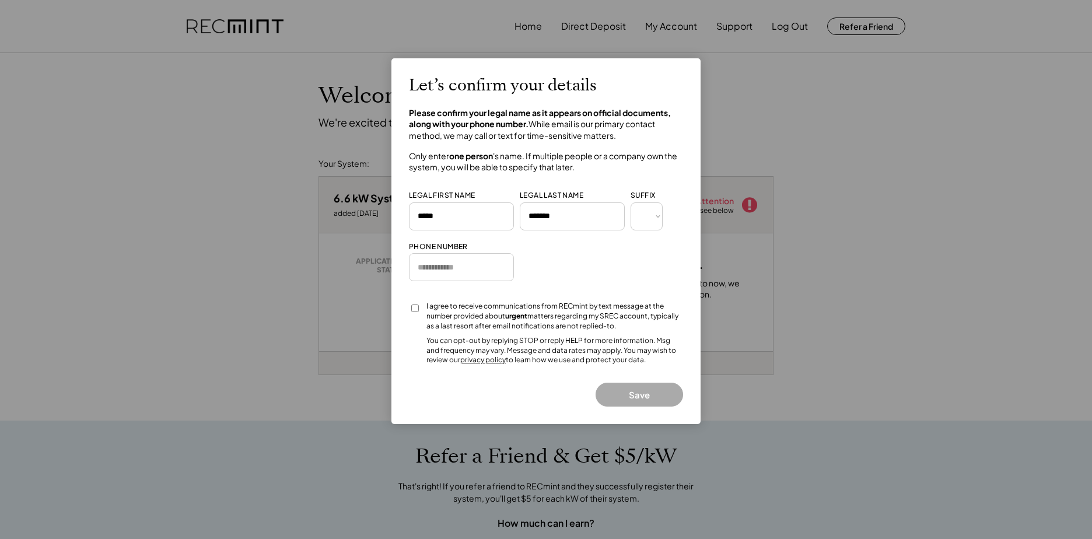
click at [460, 216] on input "input" at bounding box center [461, 216] width 105 height 28
type input "**********"
click at [659, 217] on select "*** *** * ** *** ** * ** *** **** ** *" at bounding box center [647, 216] width 32 height 28
select select "*****"
click at [631, 202] on select "*** *** * ** *** ** * ** *** **** ** *" at bounding box center [647, 216] width 32 height 28
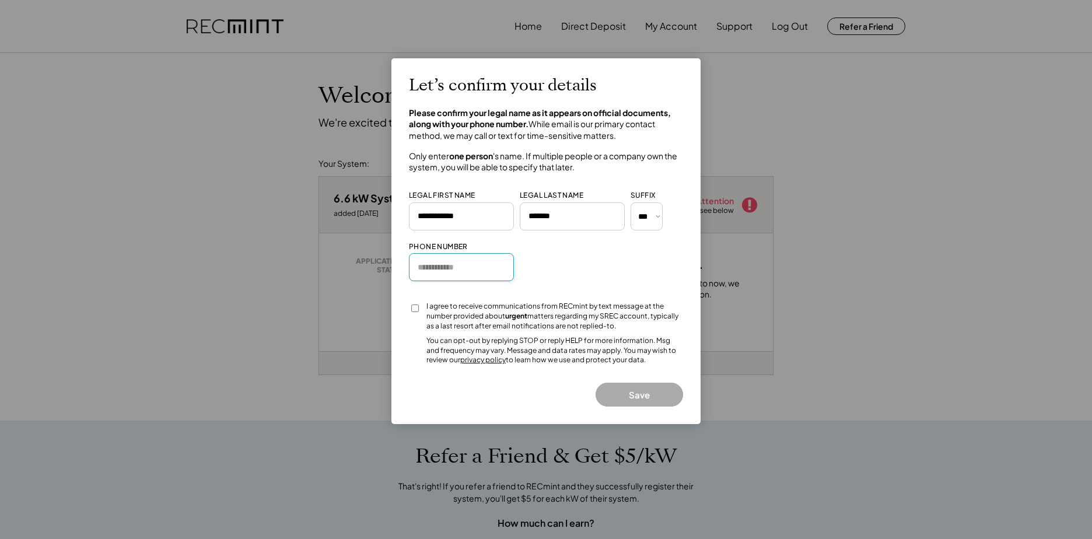
click at [436, 269] on input "input" at bounding box center [461, 267] width 105 height 28
type input "**********"
click at [420, 309] on div at bounding box center [415, 312] width 12 height 21
click at [420, 308] on div at bounding box center [415, 312] width 12 height 21
click at [648, 390] on button "Save" at bounding box center [640, 395] width 88 height 24
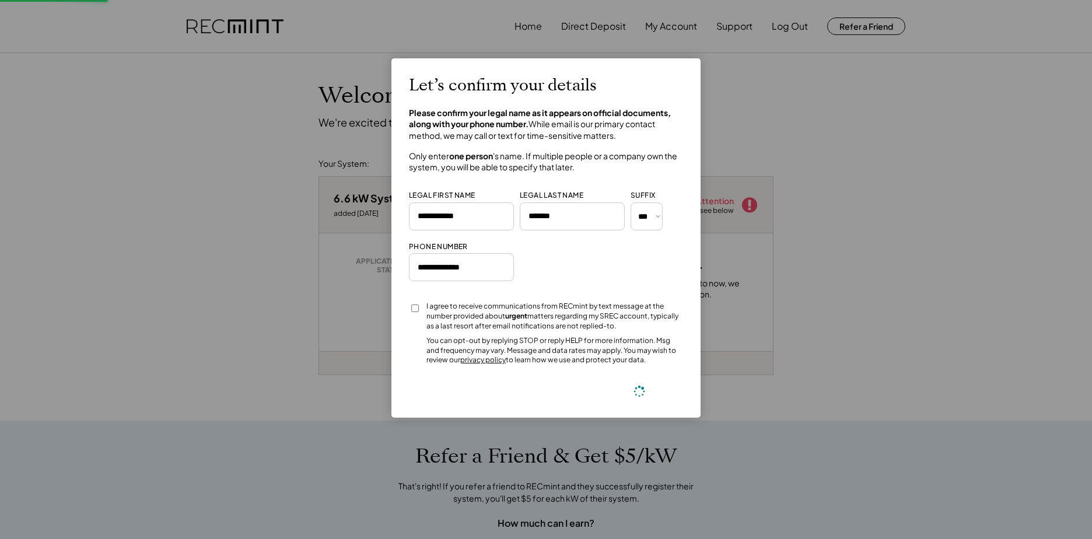
click at [629, 390] on div "Let’s confirm your details Please confirm your legal name as it appears on offi…" at bounding box center [546, 238] width 274 height 324
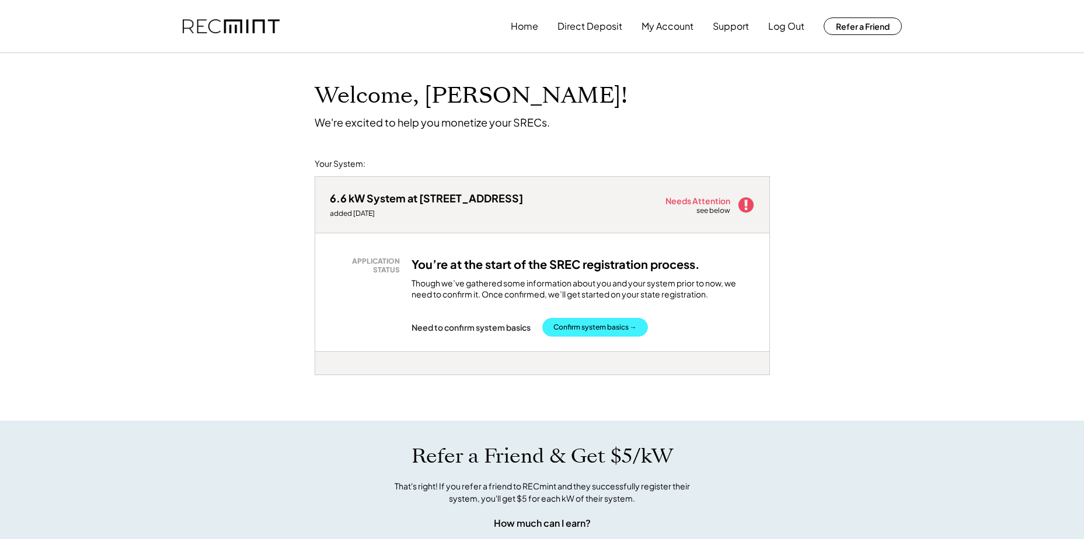
click at [565, 323] on button "Confirm system basics →" at bounding box center [595, 327] width 106 height 19
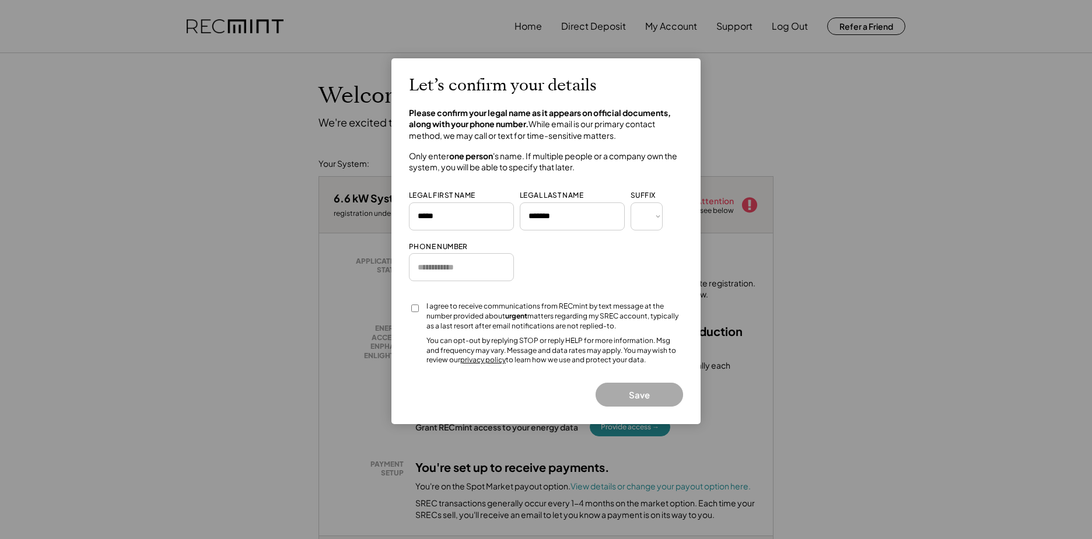
click at [636, 393] on button "Save" at bounding box center [640, 395] width 88 height 24
click at [932, 347] on div at bounding box center [546, 269] width 1092 height 539
click at [623, 393] on button "Save" at bounding box center [640, 395] width 88 height 24
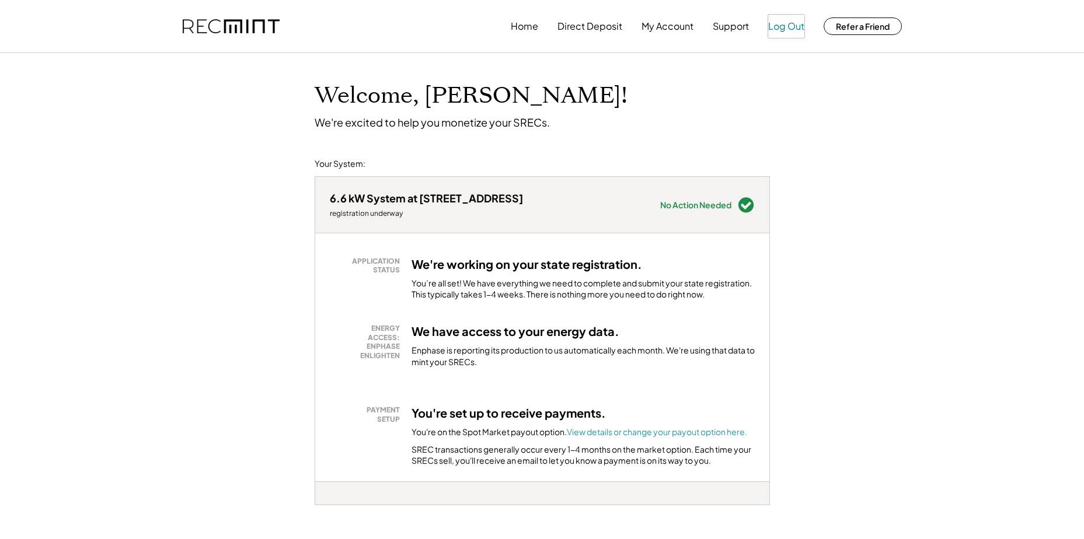
click at [773, 27] on button "Log Out" at bounding box center [786, 26] width 36 height 23
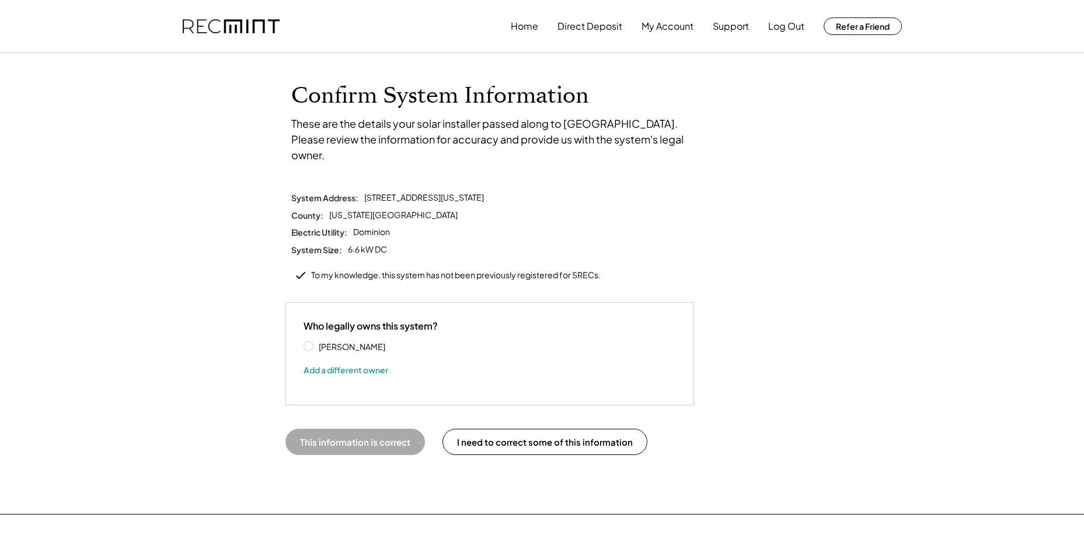
click at [314, 341] on div "[PERSON_NAME]" at bounding box center [361, 347] width 117 height 12
click at [315, 343] on label "[PERSON_NAME]" at bounding box center [367, 347] width 105 height 8
click at [351, 429] on button "This information is correct" at bounding box center [354, 442] width 139 height 26
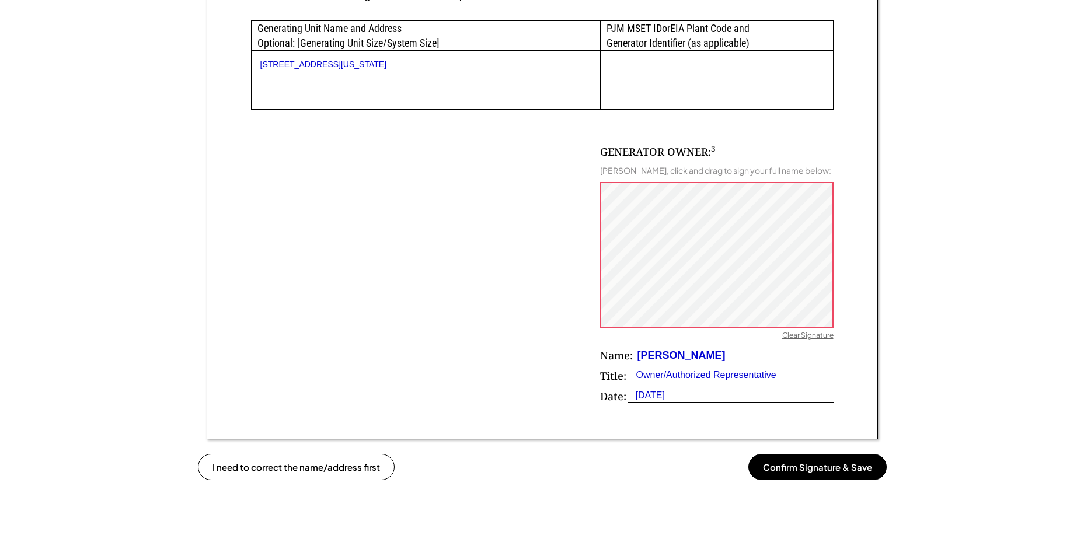
scroll to position [700, 0]
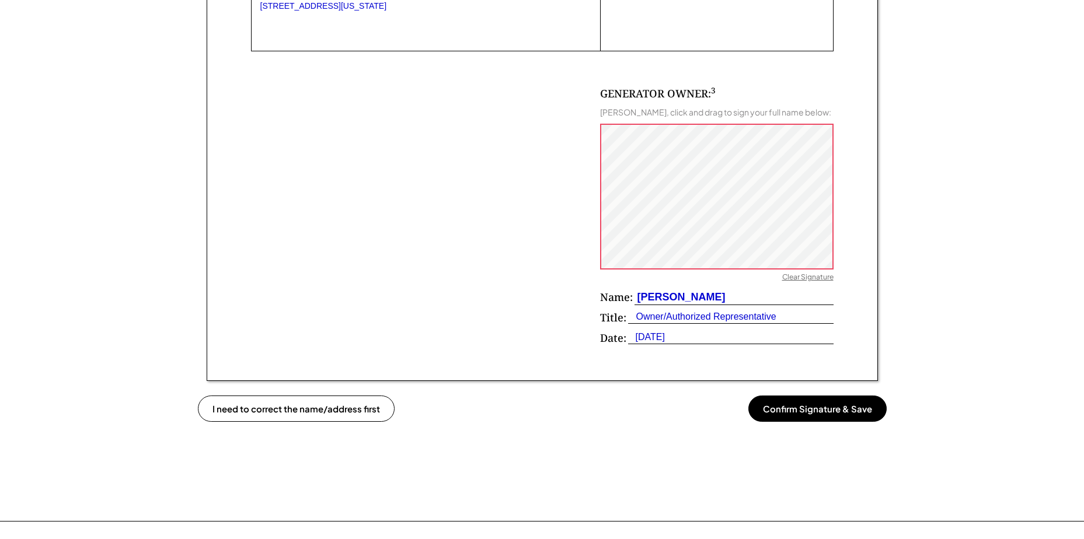
click at [790, 416] on button "Confirm Signature & Save" at bounding box center [817, 409] width 138 height 26
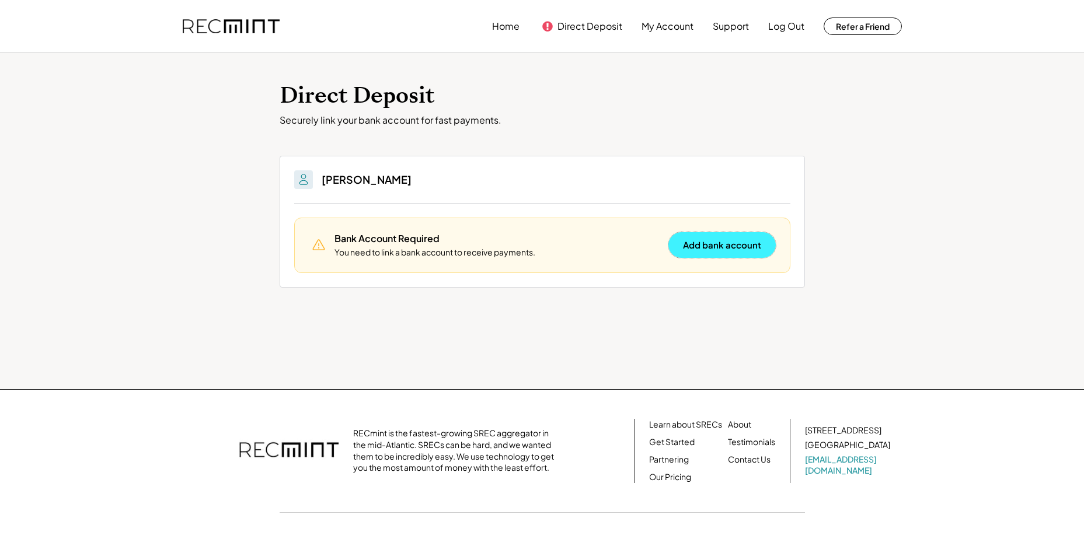
click at [691, 247] on button "Add bank account" at bounding box center [721, 245] width 107 height 26
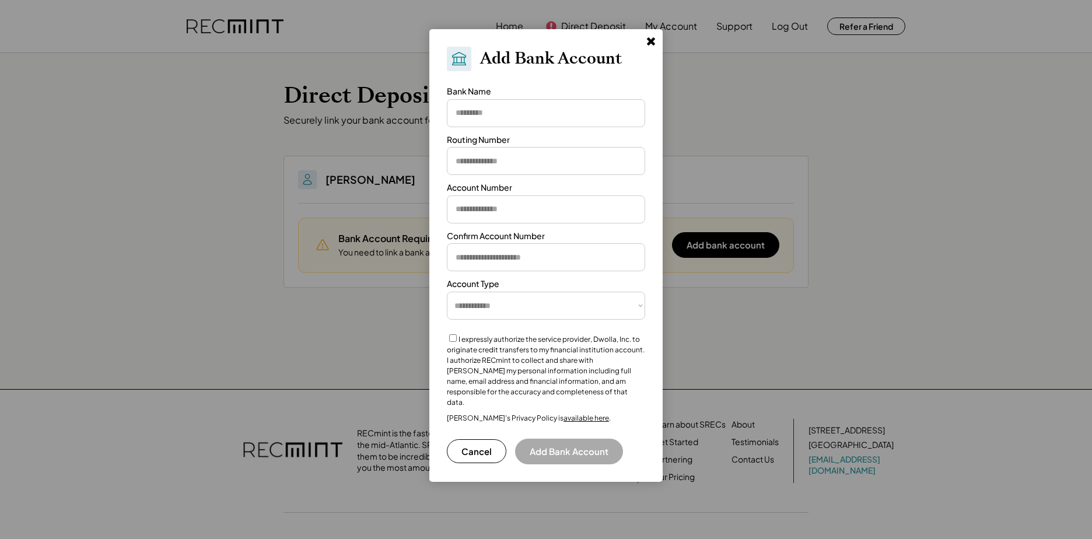
click at [474, 110] on input "input" at bounding box center [546, 113] width 198 height 28
type input "**********"
click at [463, 166] on input "input" at bounding box center [546, 161] width 198 height 28
click at [473, 160] on input "input" at bounding box center [546, 161] width 198 height 28
type input "*********"
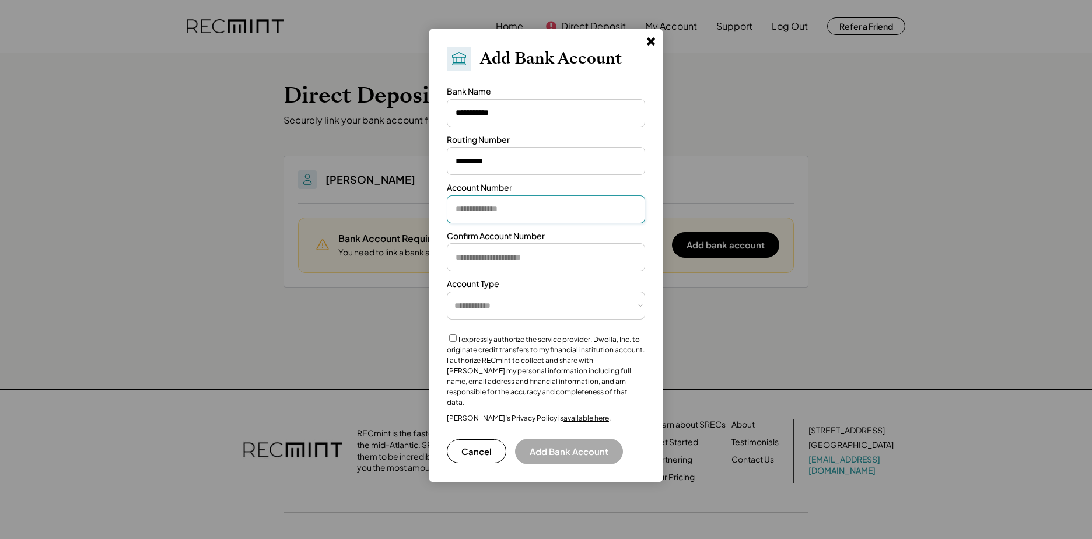
click at [491, 216] on input "input" at bounding box center [546, 209] width 198 height 28
type input "**********"
click at [469, 255] on input "input" at bounding box center [546, 257] width 198 height 28
type input "**********"
click at [472, 308] on select "**********" at bounding box center [546, 306] width 198 height 28
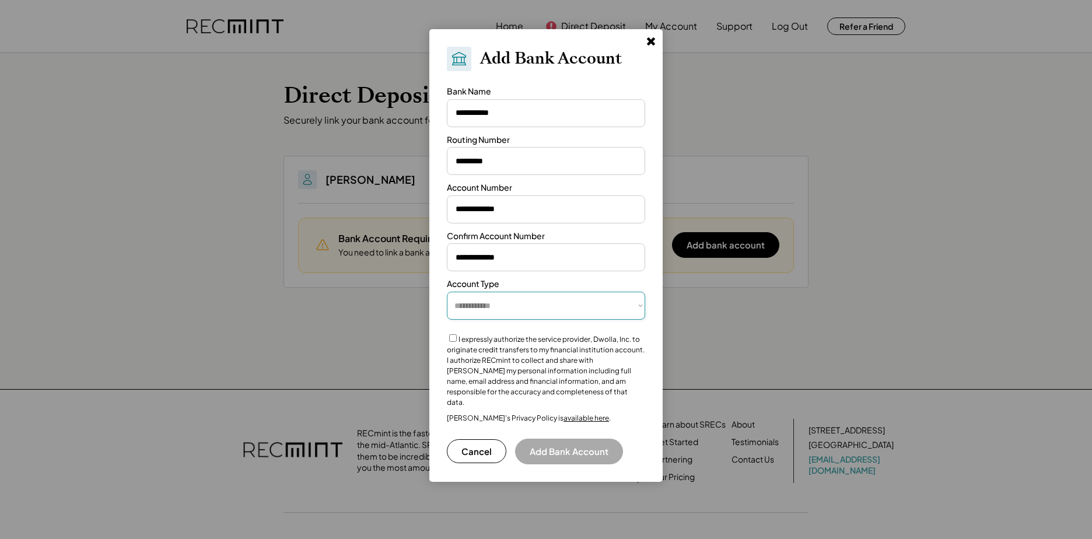
select select "**********"
click at [447, 292] on select "**********" at bounding box center [546, 306] width 198 height 28
click at [562, 440] on button "Add Bank Account" at bounding box center [569, 452] width 108 height 26
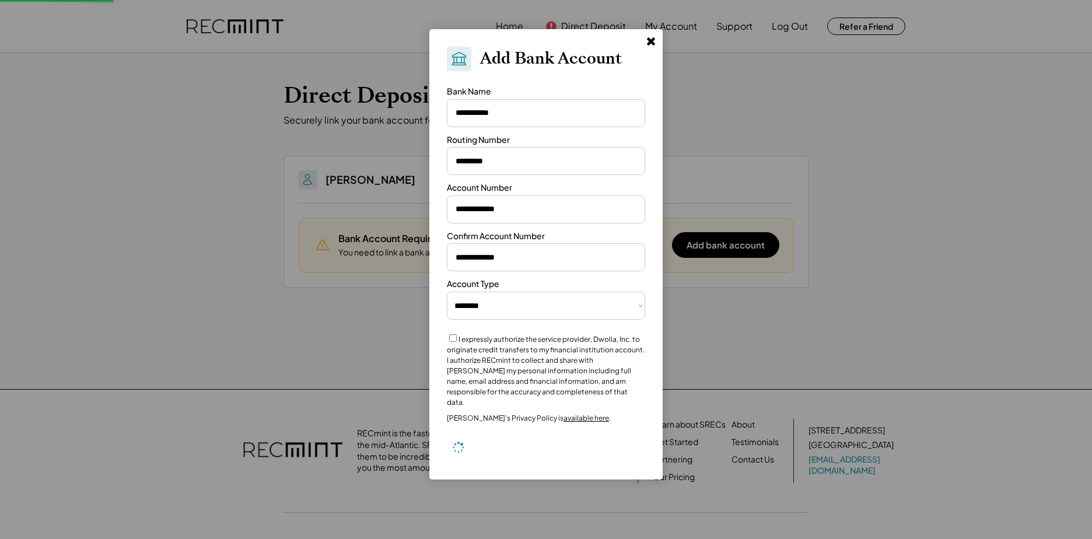
select select "**********"
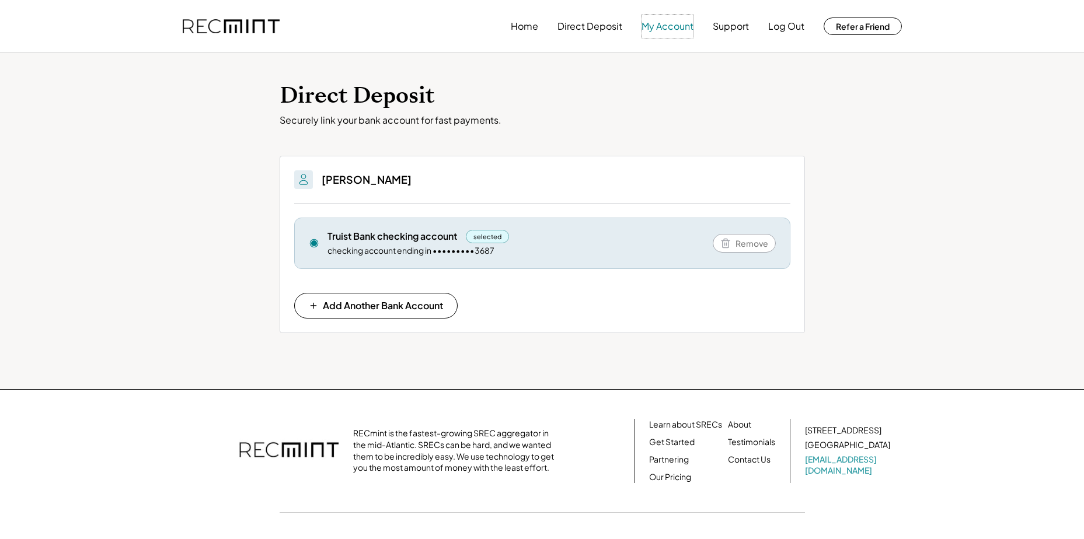
click at [669, 29] on button "My Account" at bounding box center [667, 26] width 52 height 23
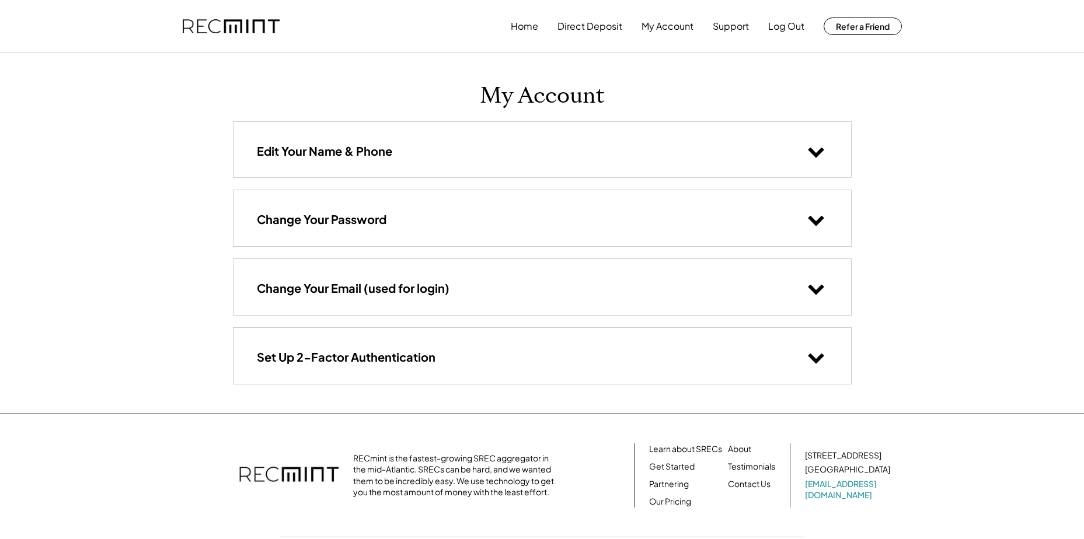
click at [812, 284] on icon at bounding box center [816, 288] width 18 height 18
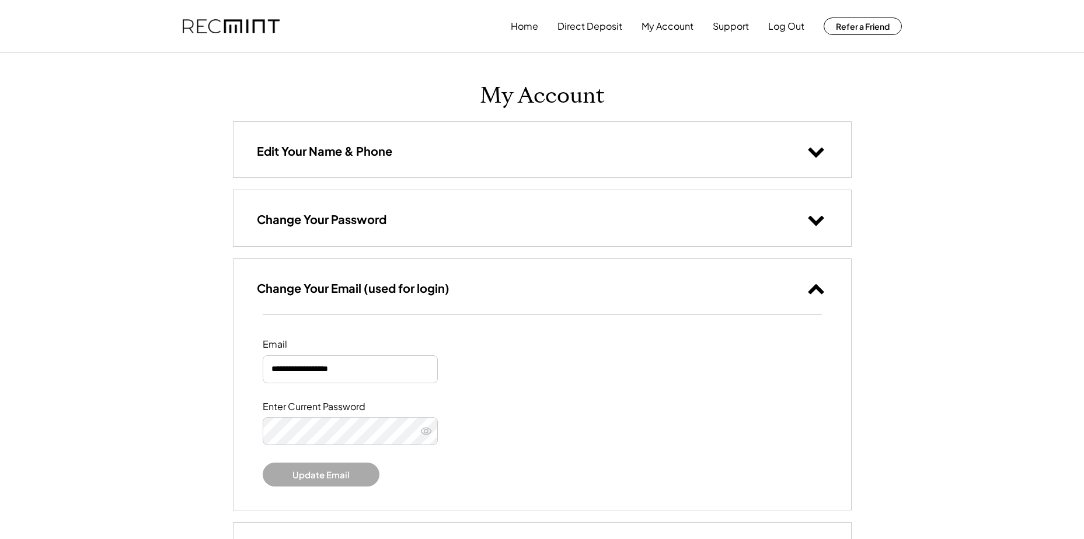
click at [817, 219] on use at bounding box center [816, 221] width 16 height 10
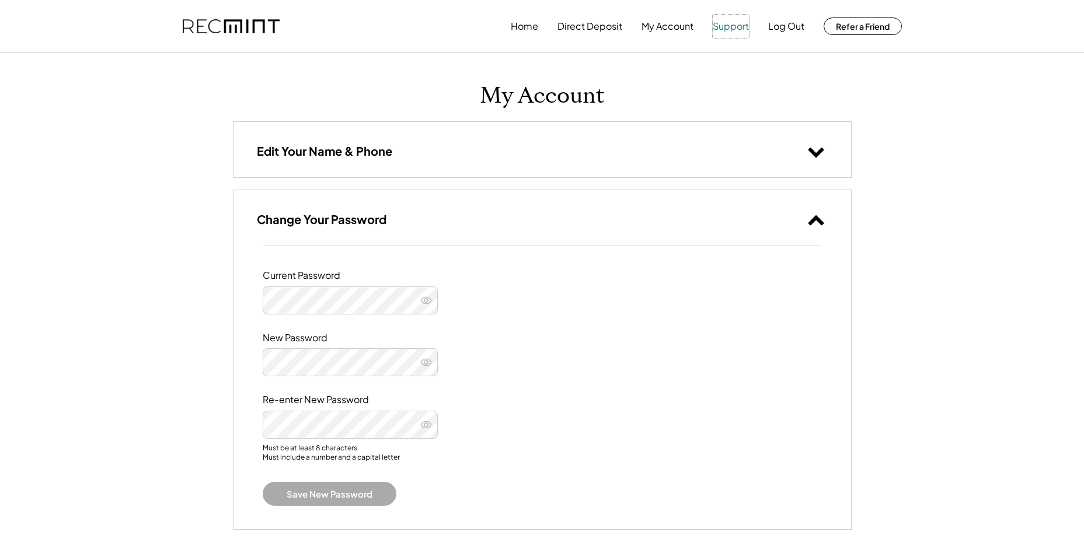
click at [731, 30] on button "Support" at bounding box center [730, 26] width 36 height 23
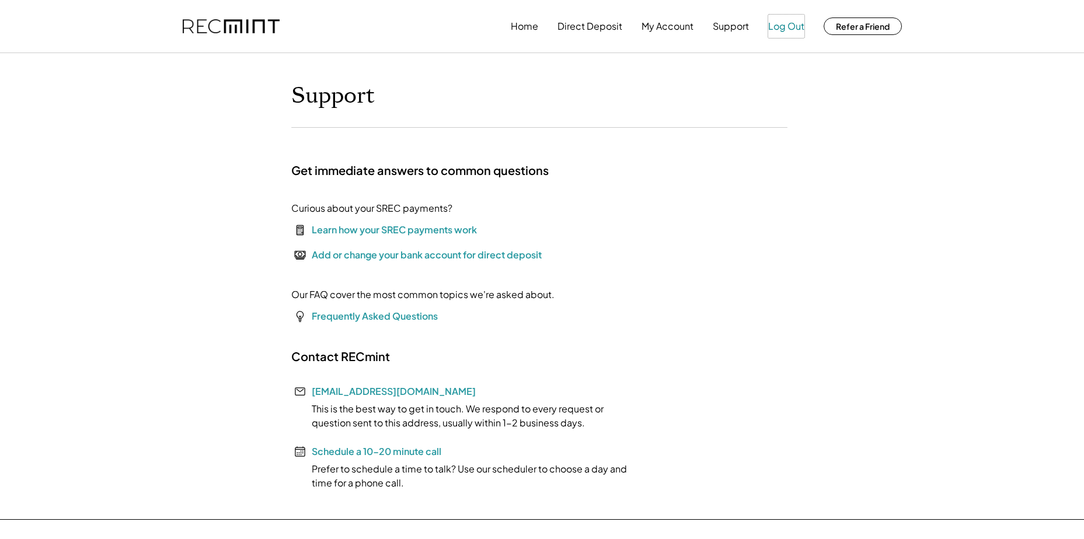
click at [775, 26] on button "Log Out" at bounding box center [786, 26] width 36 height 23
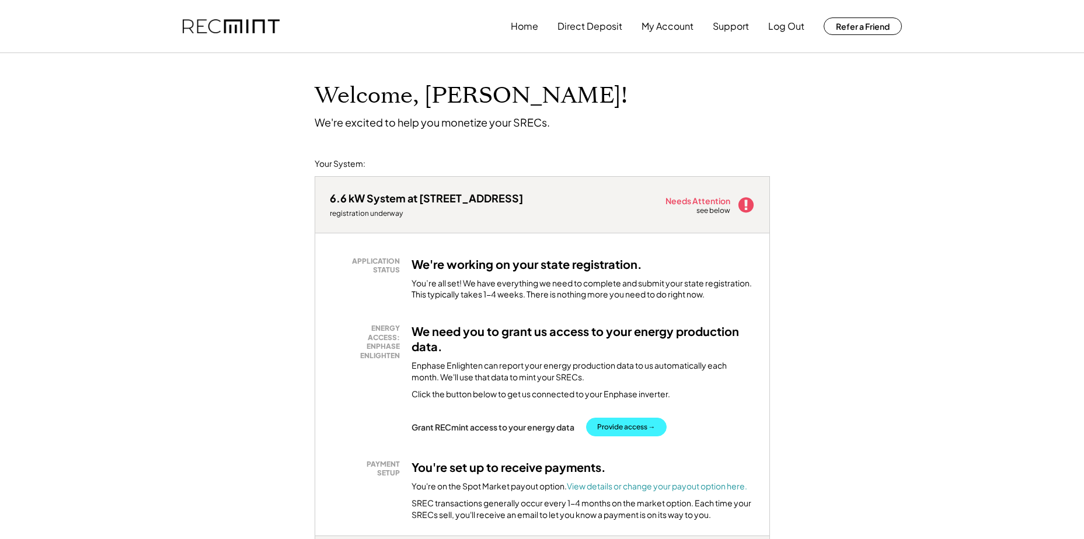
click at [613, 428] on button "Provide access →" at bounding box center [626, 427] width 81 height 19
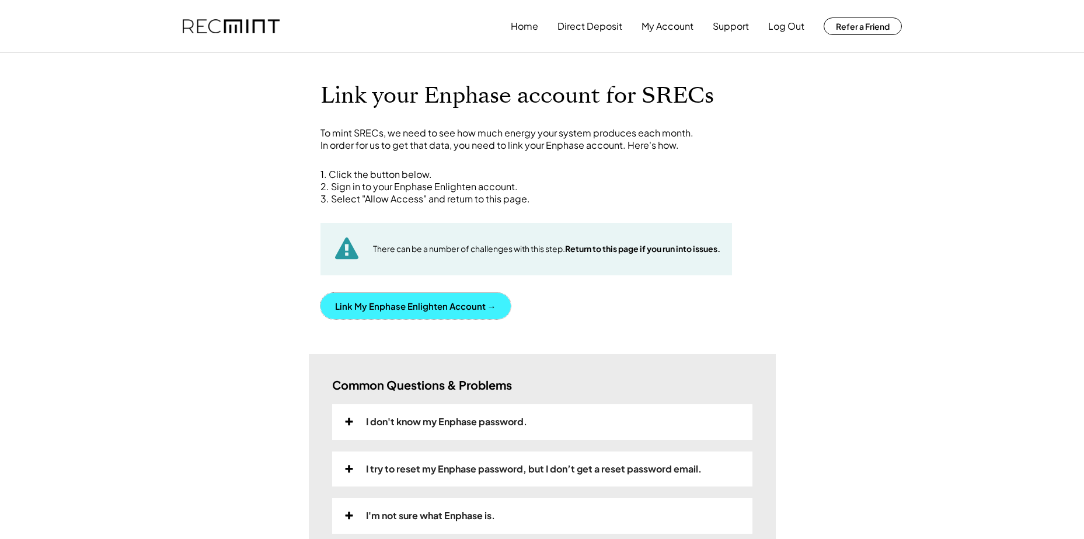
click at [432, 305] on button "Link My Enphase Enlighten Account →" at bounding box center [415, 306] width 190 height 26
click at [390, 309] on button "Link My Enphase Enlighten Account →" at bounding box center [415, 306] width 190 height 26
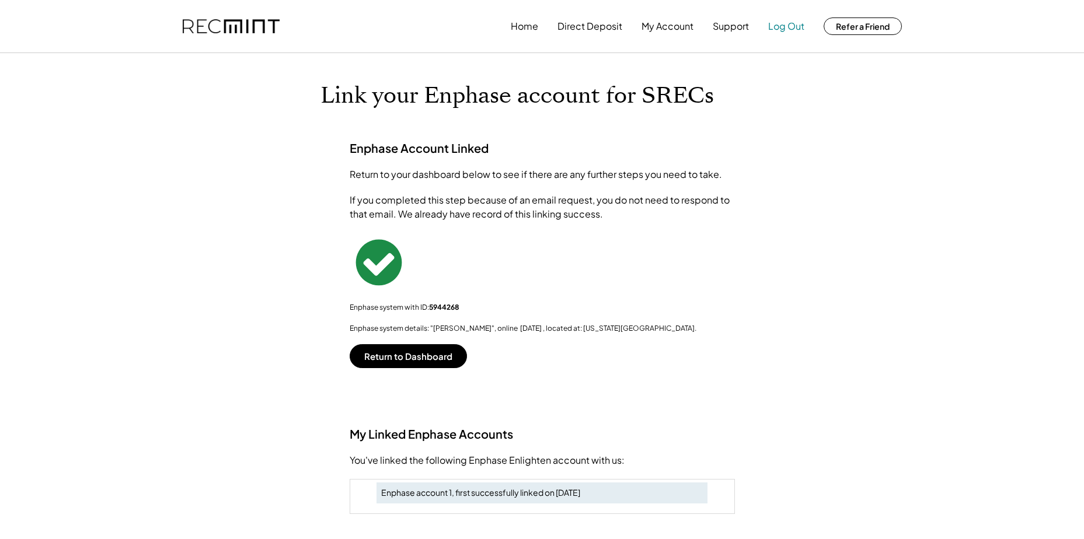
click at [787, 24] on button "Log Out" at bounding box center [786, 26] width 36 height 23
click at [396, 355] on button "Return to Dashboard" at bounding box center [408, 356] width 117 height 24
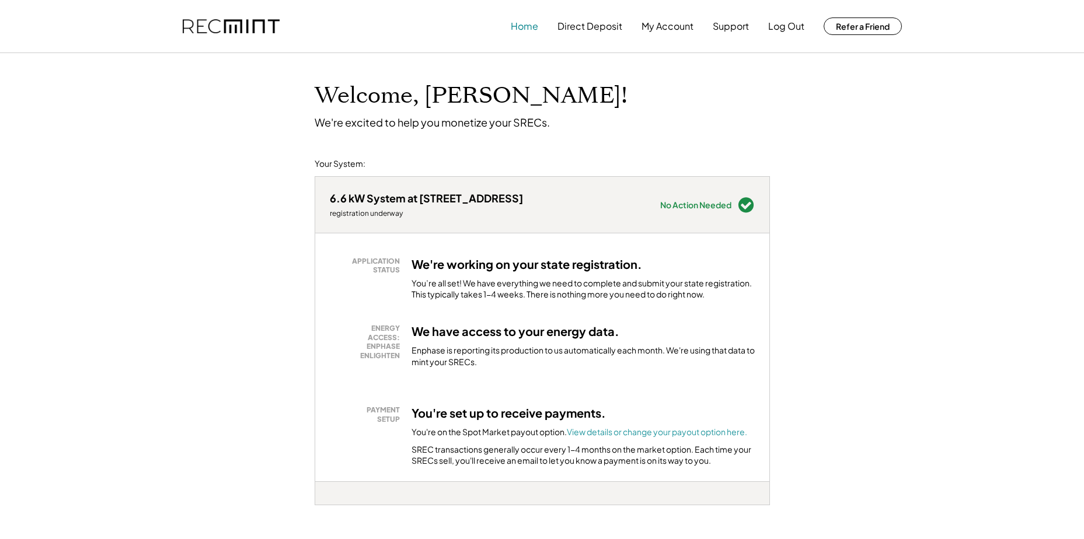
click at [523, 18] on button "Home" at bounding box center [524, 26] width 27 height 23
click at [520, 26] on button "Home" at bounding box center [524, 26] width 27 height 23
click at [521, 23] on button "Home" at bounding box center [524, 26] width 27 height 23
click at [780, 29] on button "Log Out" at bounding box center [786, 26] width 36 height 23
